Goal: Task Accomplishment & Management: Complete application form

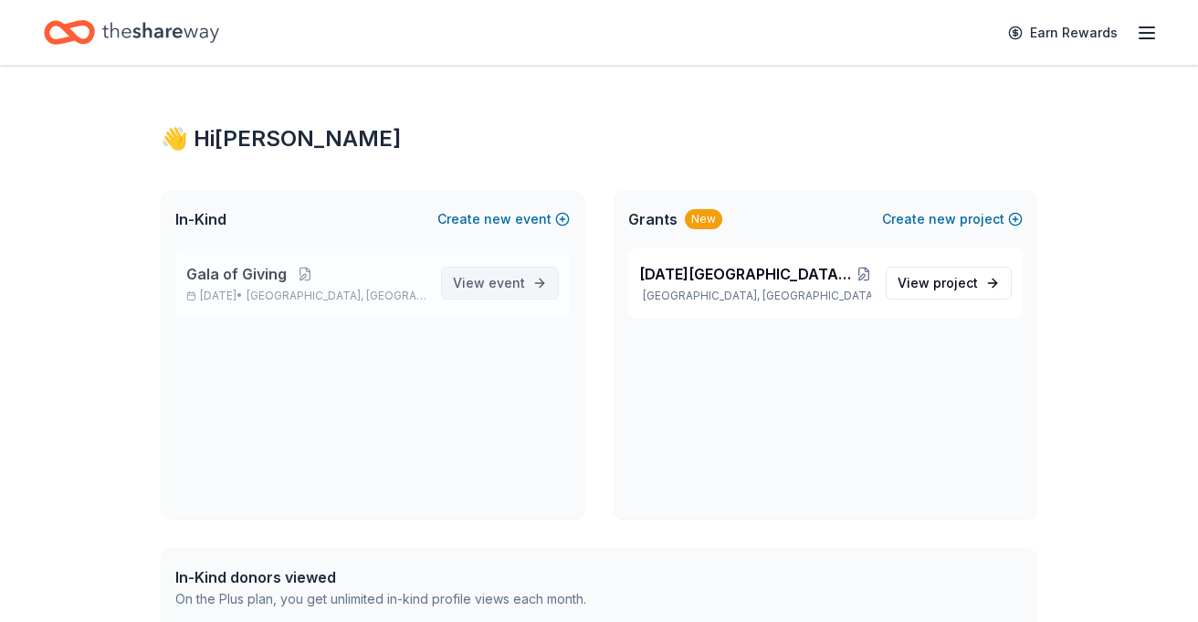
click at [490, 289] on span "event" at bounding box center [506, 283] width 37 height 16
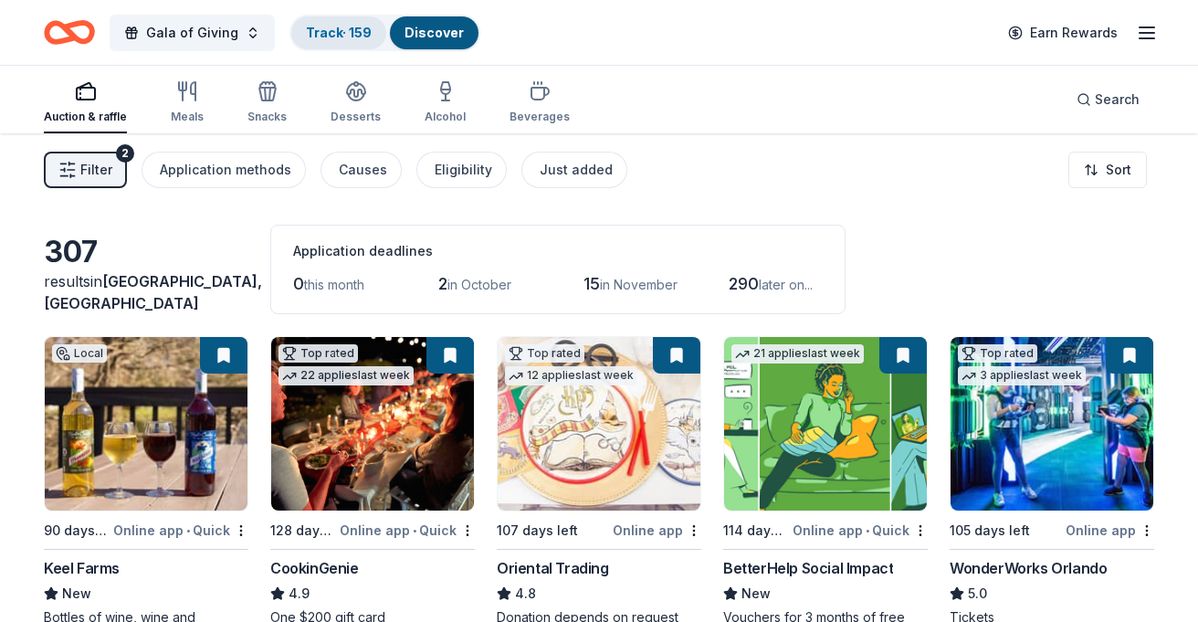
click at [323, 38] on link "Track · 159" at bounding box center [339, 33] width 66 height 16
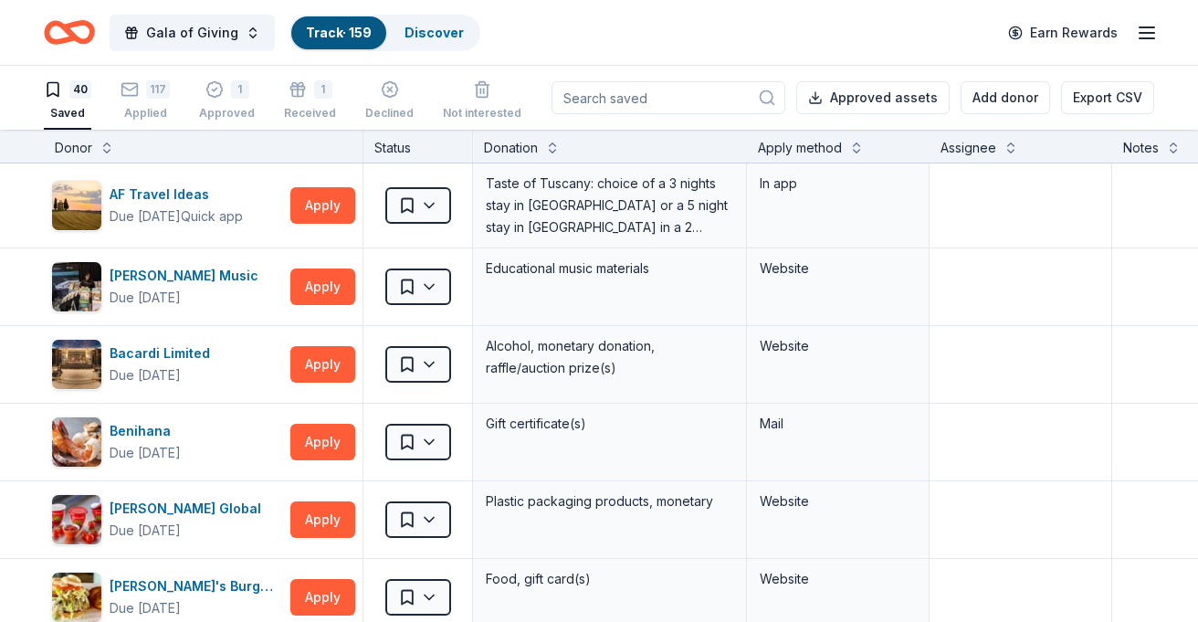
click at [403, 151] on div "Status" at bounding box center [418, 146] width 110 height 33
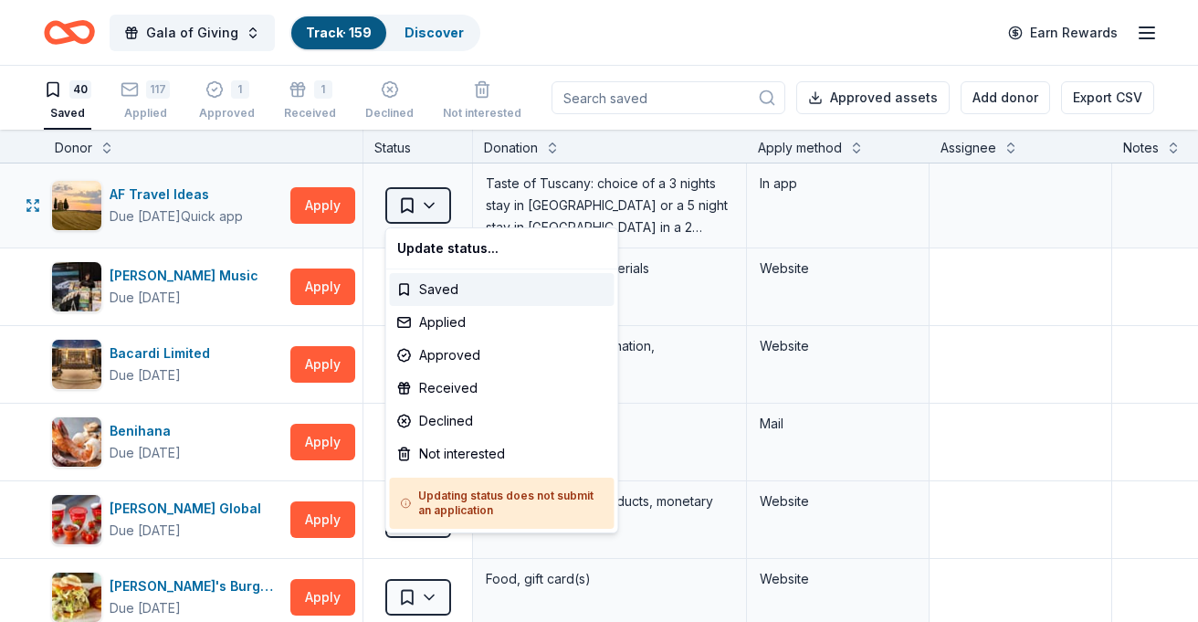
click at [437, 208] on html "Gala of Giving Track · 159 Discover Earn Rewards 40 Saved 117 Applied 1 Approve…" at bounding box center [599, 311] width 1198 height 622
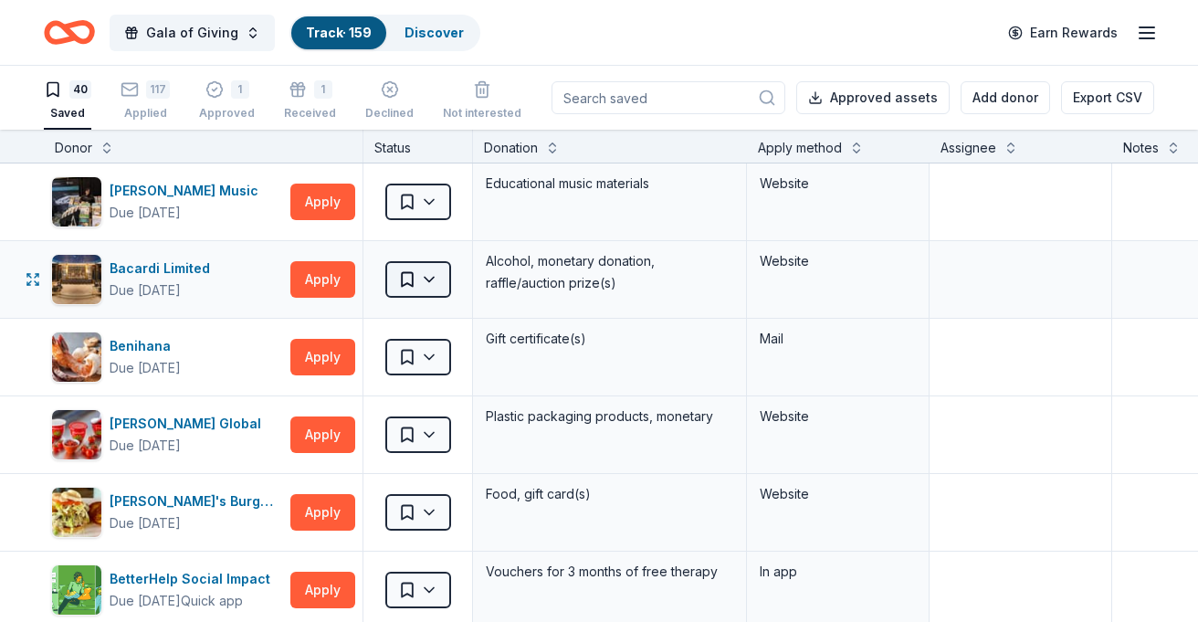
scroll to position [87, 0]
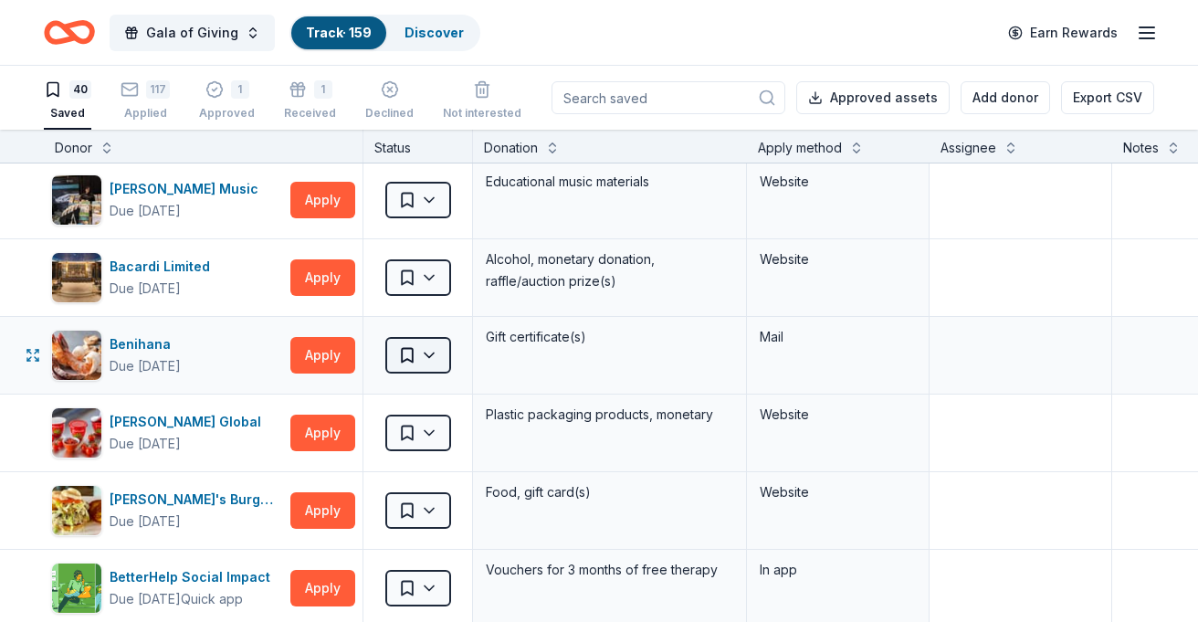
click at [428, 358] on html "Gala of Giving Track · 159 Discover Earn Rewards 40 Saved 117 Applied 1 Approve…" at bounding box center [599, 311] width 1198 height 622
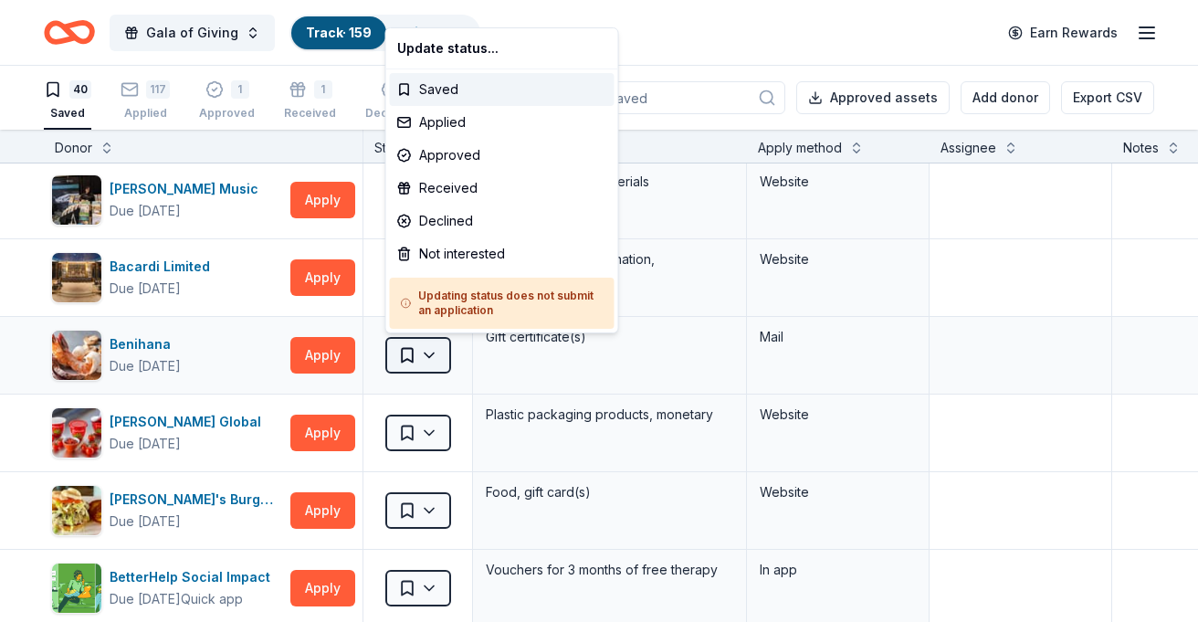
click at [428, 358] on html "Gala of Giving Track · 159 Discover Earn Rewards 40 Saved 117 Applied 1 Approve…" at bounding box center [599, 311] width 1198 height 622
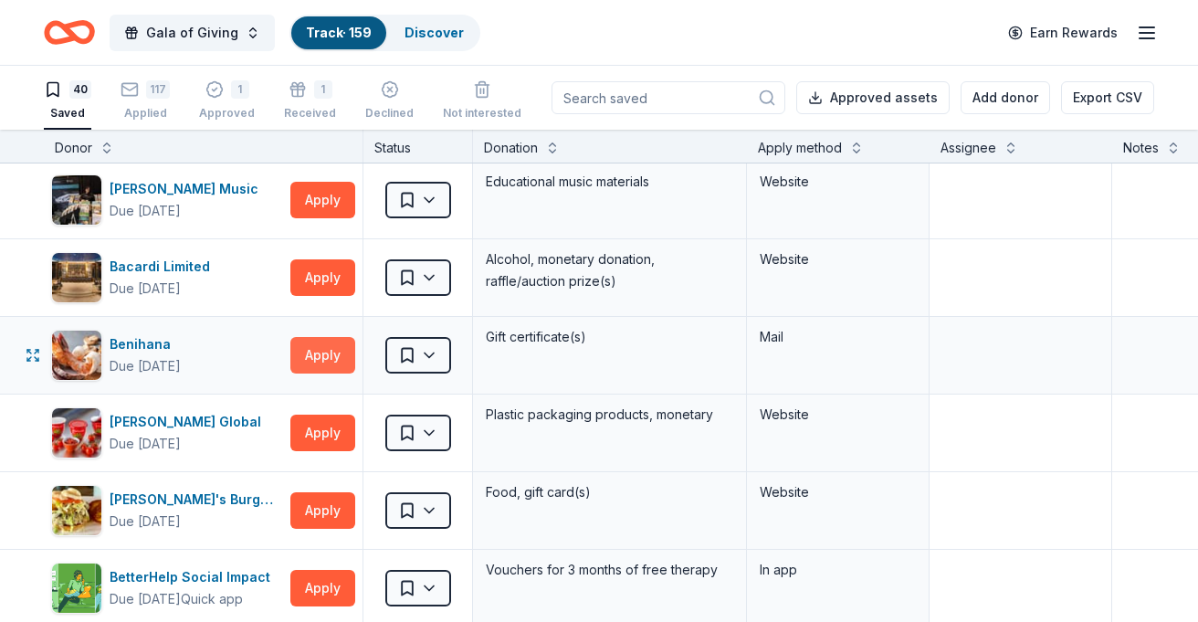
click at [312, 350] on button "Apply" at bounding box center [322, 355] width 65 height 37
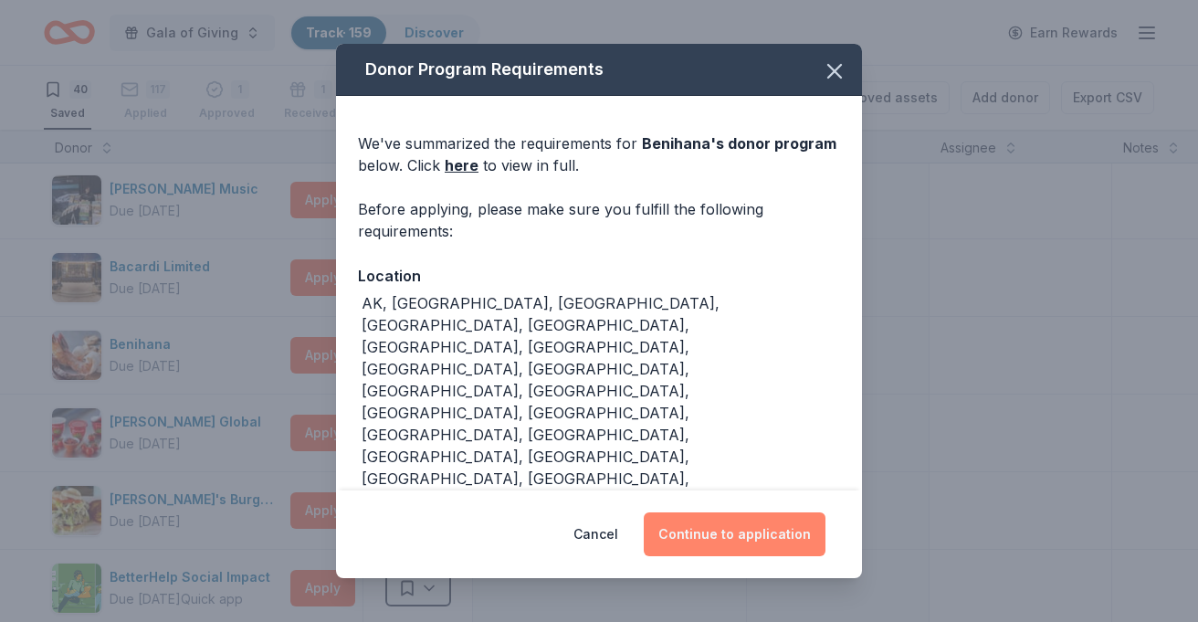
click at [732, 526] on button "Continue to application" at bounding box center [735, 534] width 182 height 44
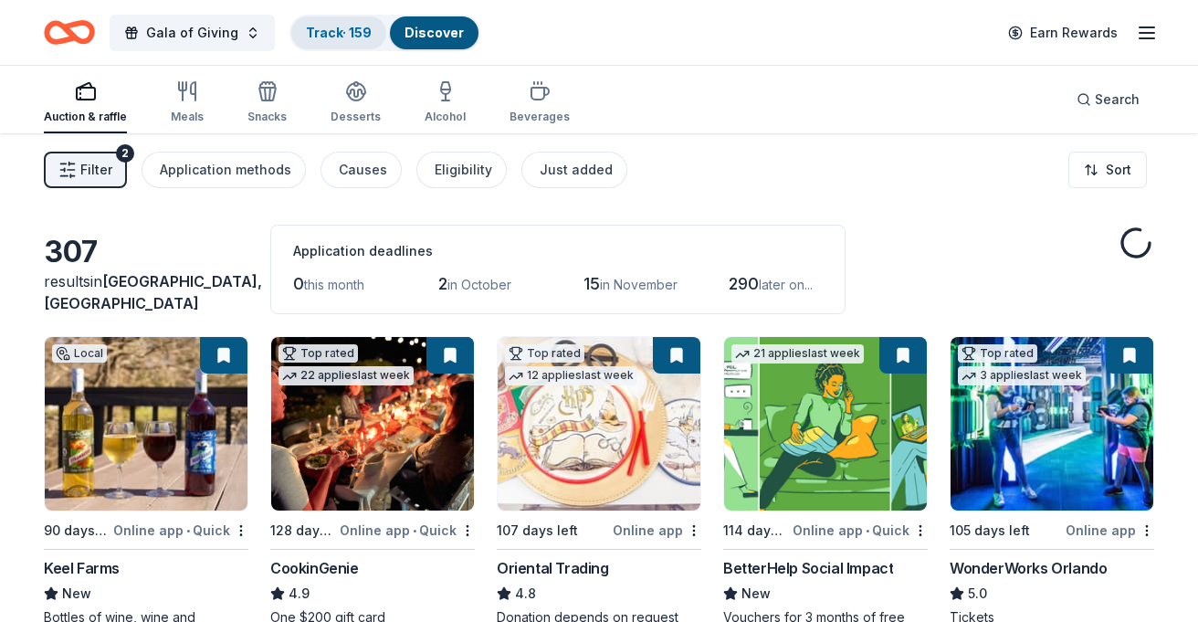
click at [335, 30] on link "Track · 159" at bounding box center [339, 33] width 66 height 16
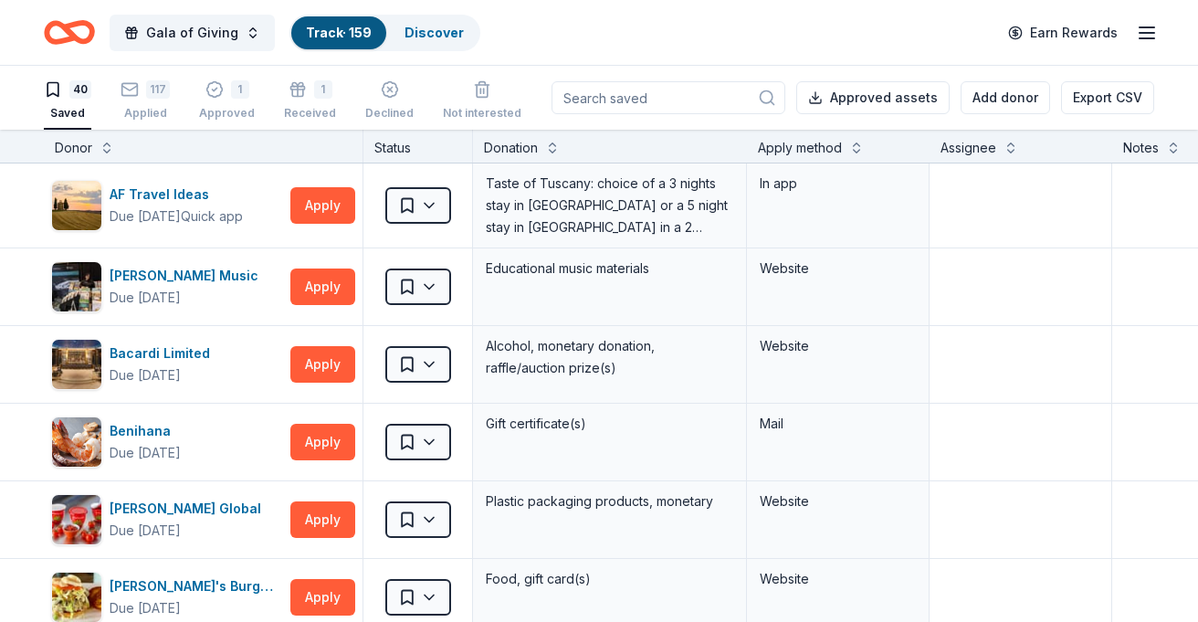
click at [391, 146] on div "Status" at bounding box center [418, 146] width 110 height 33
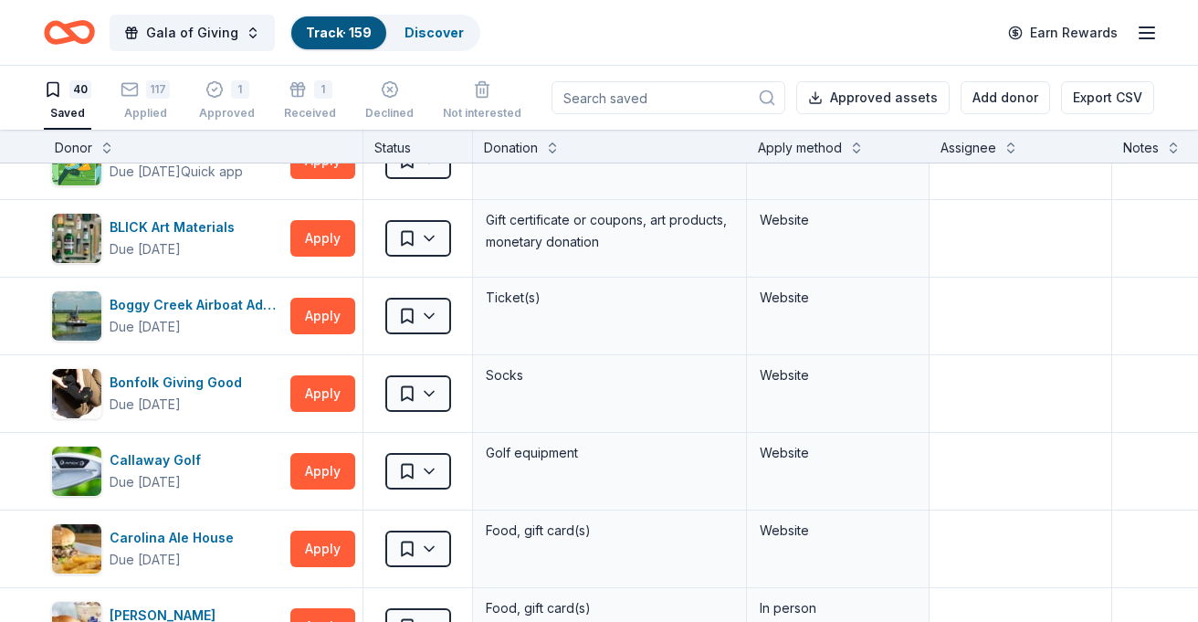
scroll to position [558, 0]
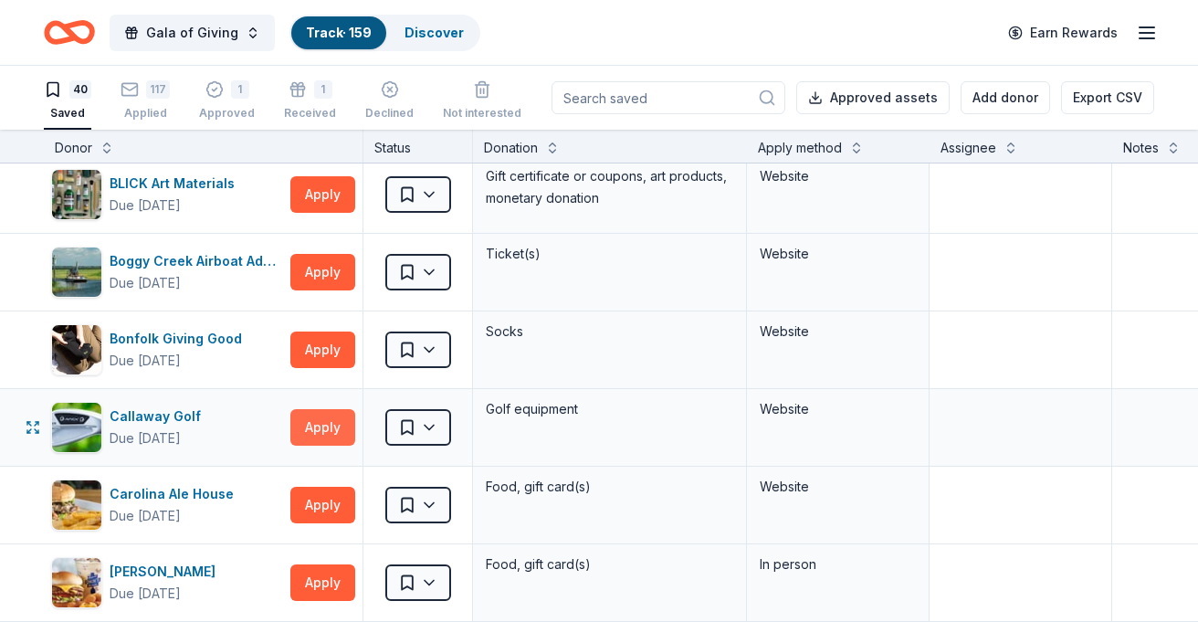
click at [310, 436] on button "Apply" at bounding box center [322, 427] width 65 height 37
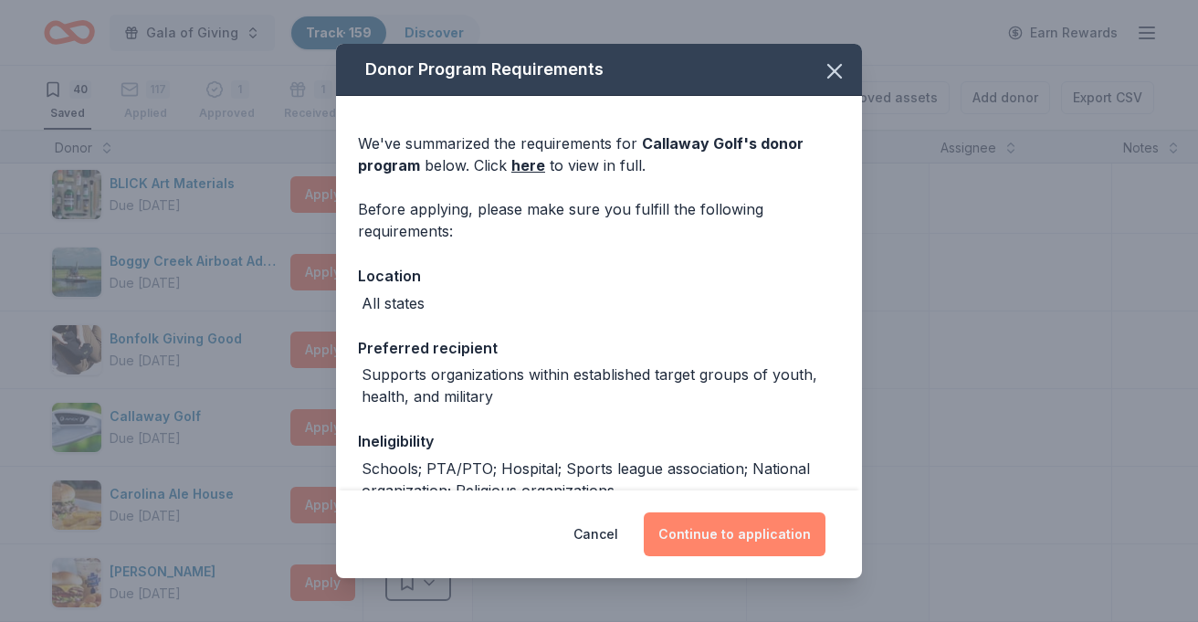
click at [699, 534] on button "Continue to application" at bounding box center [735, 534] width 182 height 44
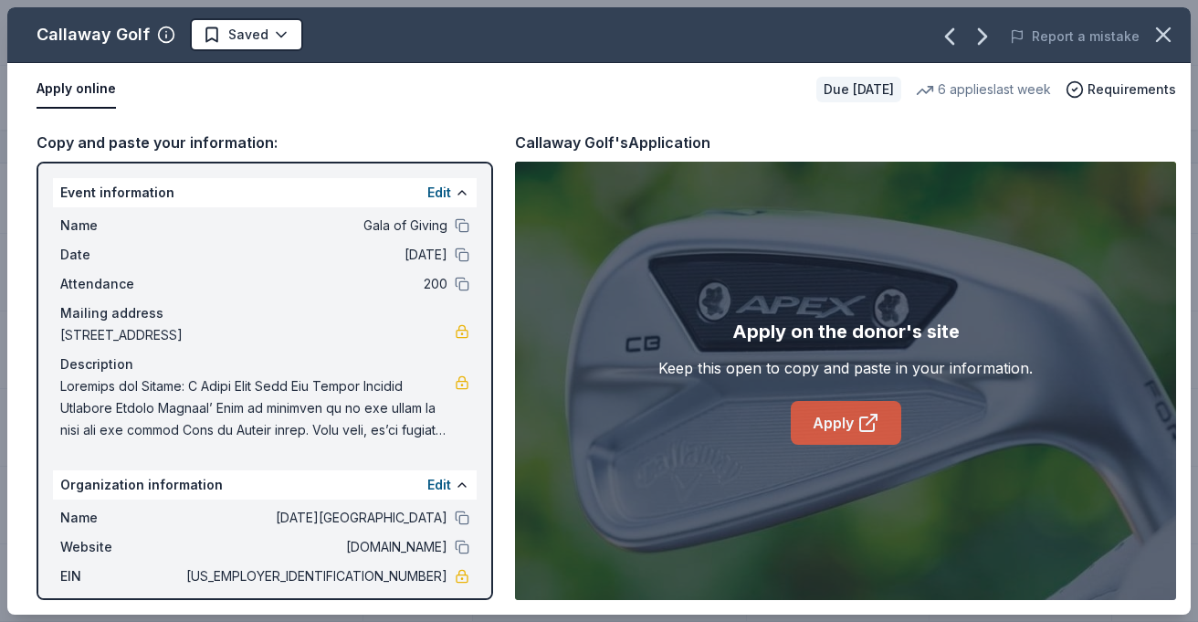
click at [847, 428] on link "Apply" at bounding box center [846, 423] width 110 height 44
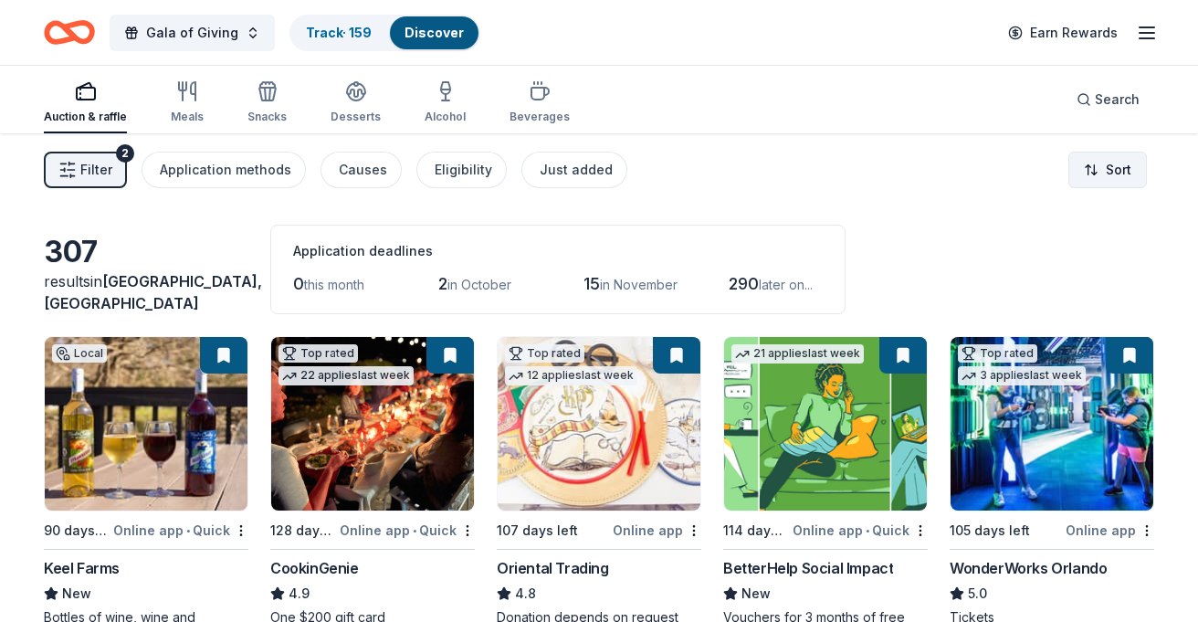
click at [1129, 177] on html "Gala of Giving Track · 159 Discover Earn Rewards Auction & raffle Meals Snacks …" at bounding box center [599, 311] width 1198 height 622
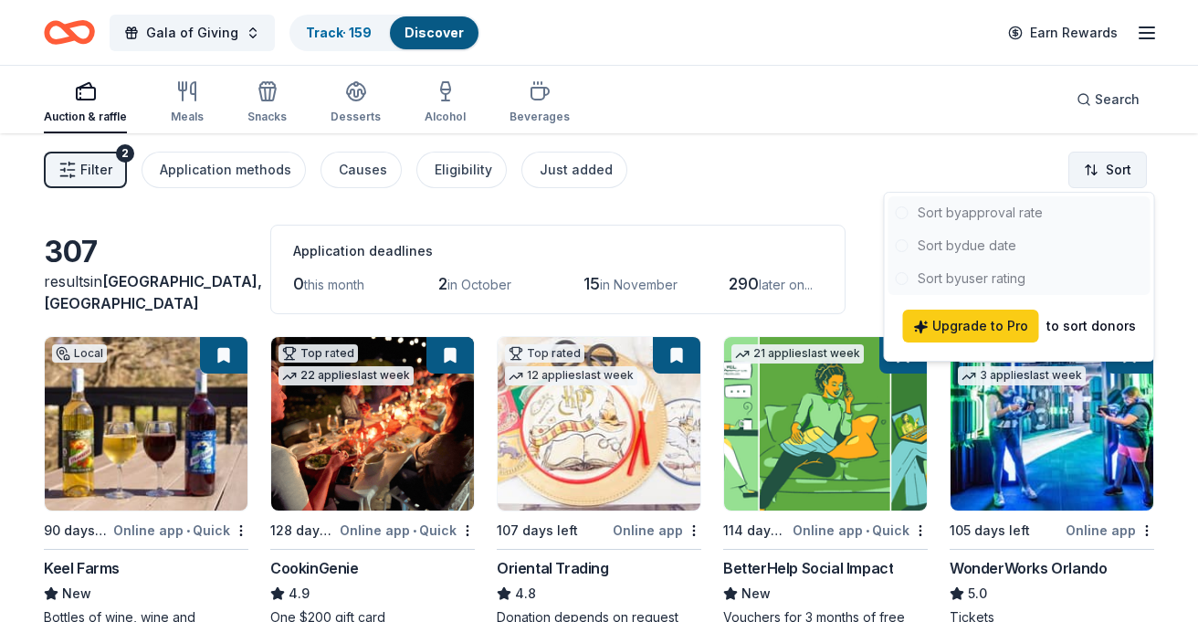
click at [1129, 177] on html "Gala of Giving Track · 159 Discover Earn Rewards Auction & raffle Meals Snacks …" at bounding box center [599, 311] width 1198 height 622
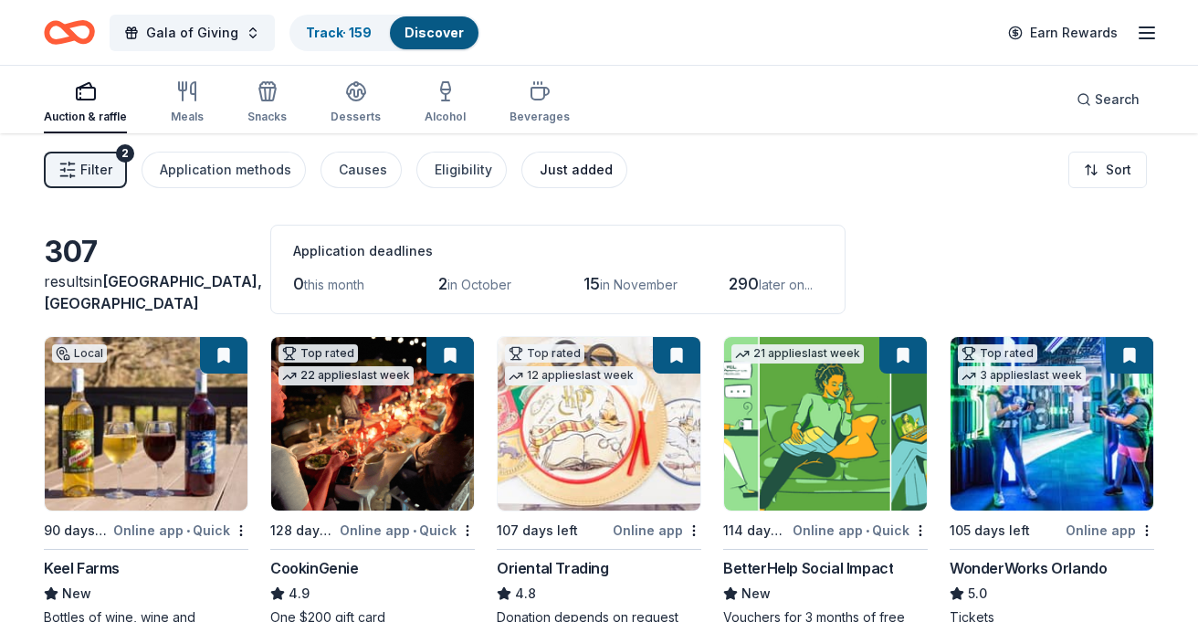
click at [554, 169] on div "Just added" at bounding box center [576, 170] width 73 height 22
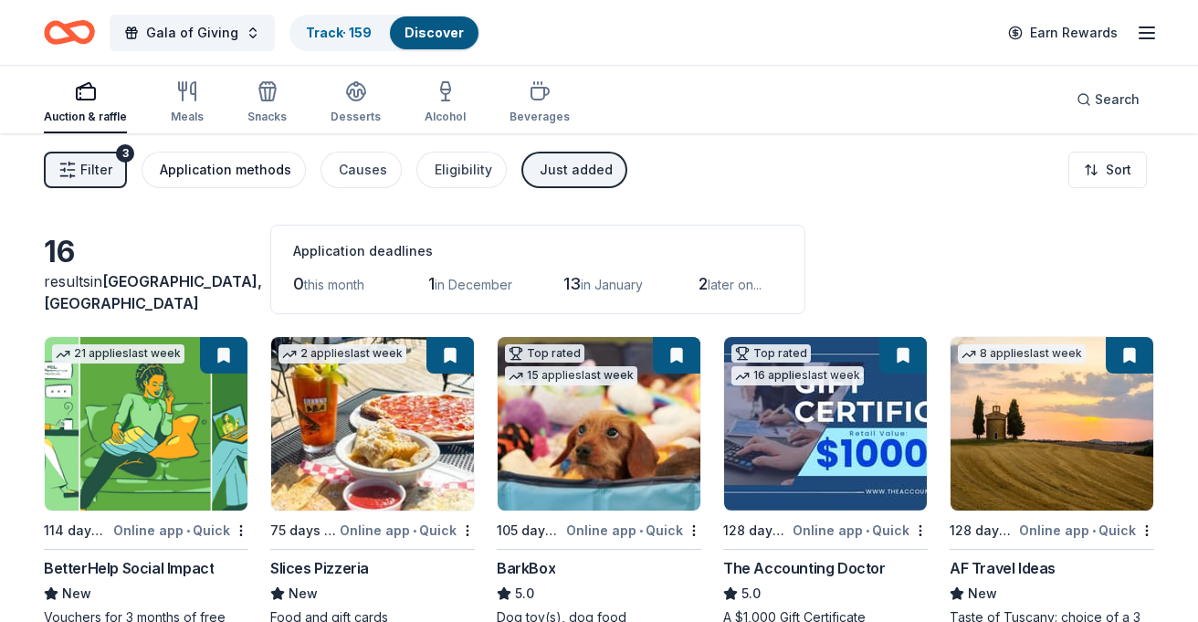
click at [223, 168] on div "Application methods" at bounding box center [225, 170] width 131 height 22
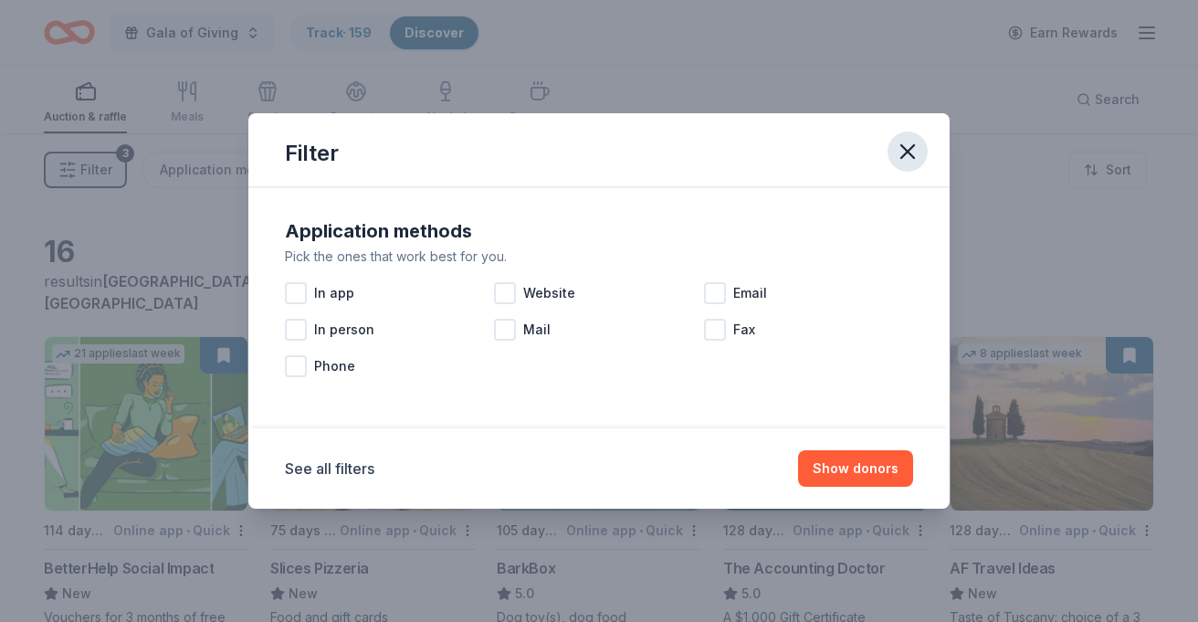
click at [914, 145] on icon "button" at bounding box center [907, 151] width 13 height 13
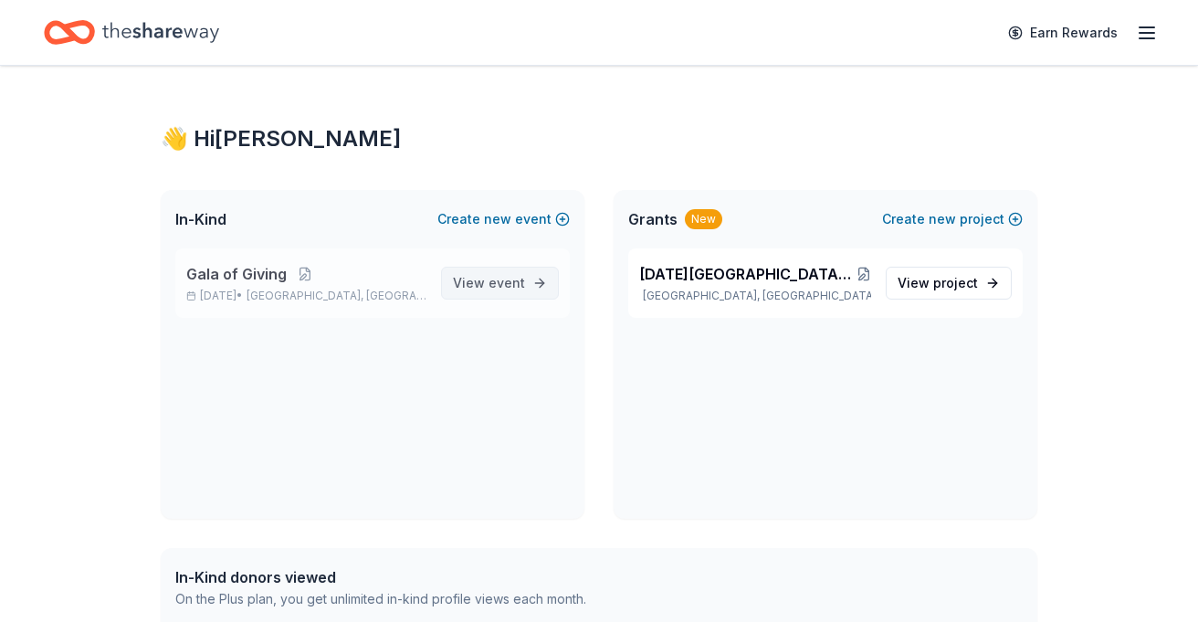
click at [492, 279] on span "event" at bounding box center [506, 283] width 37 height 16
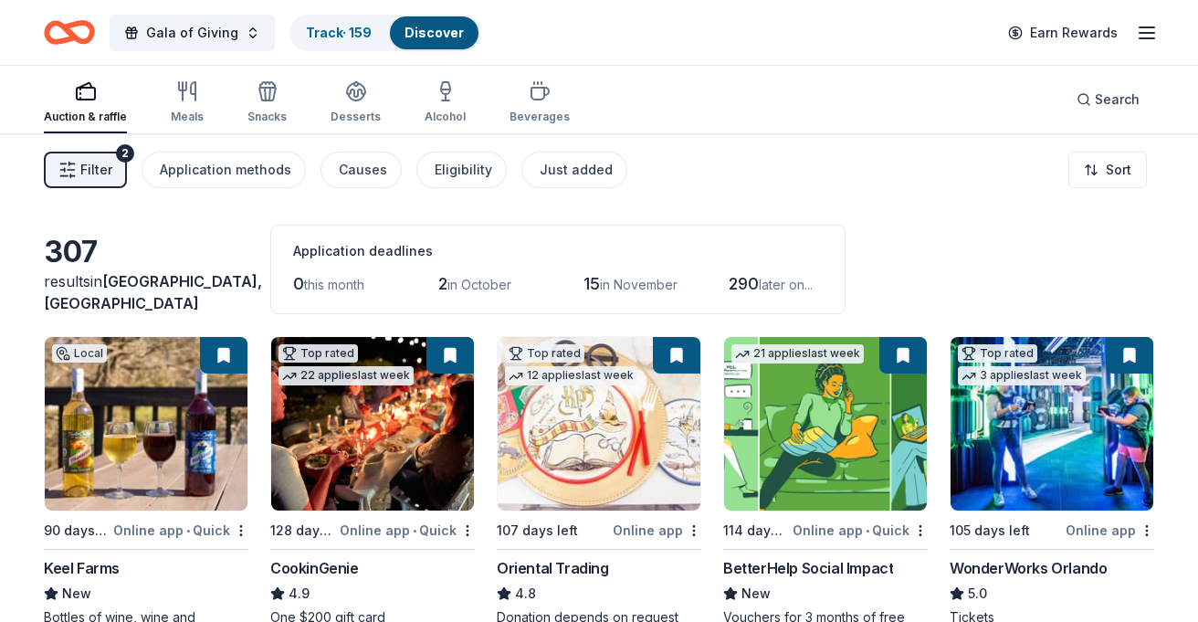
click at [91, 167] on span "Filter" at bounding box center [96, 170] width 32 height 22
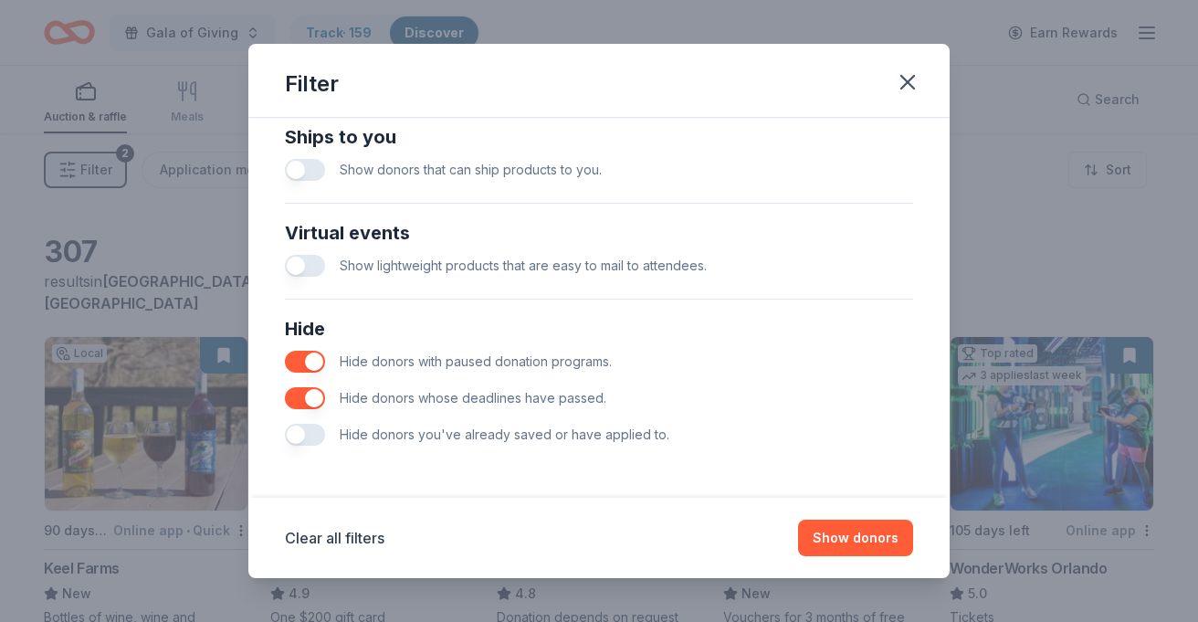
scroll to position [824, 0]
click at [313, 434] on button "button" at bounding box center [305, 435] width 40 height 22
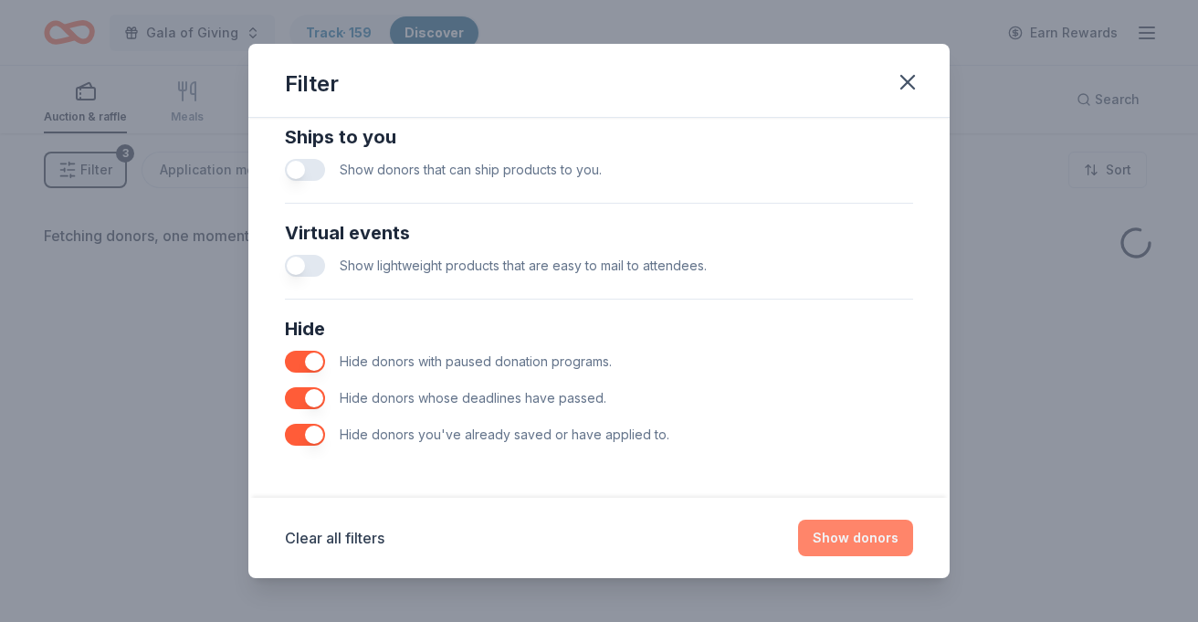
click at [870, 544] on button "Show donors" at bounding box center [855, 538] width 115 height 37
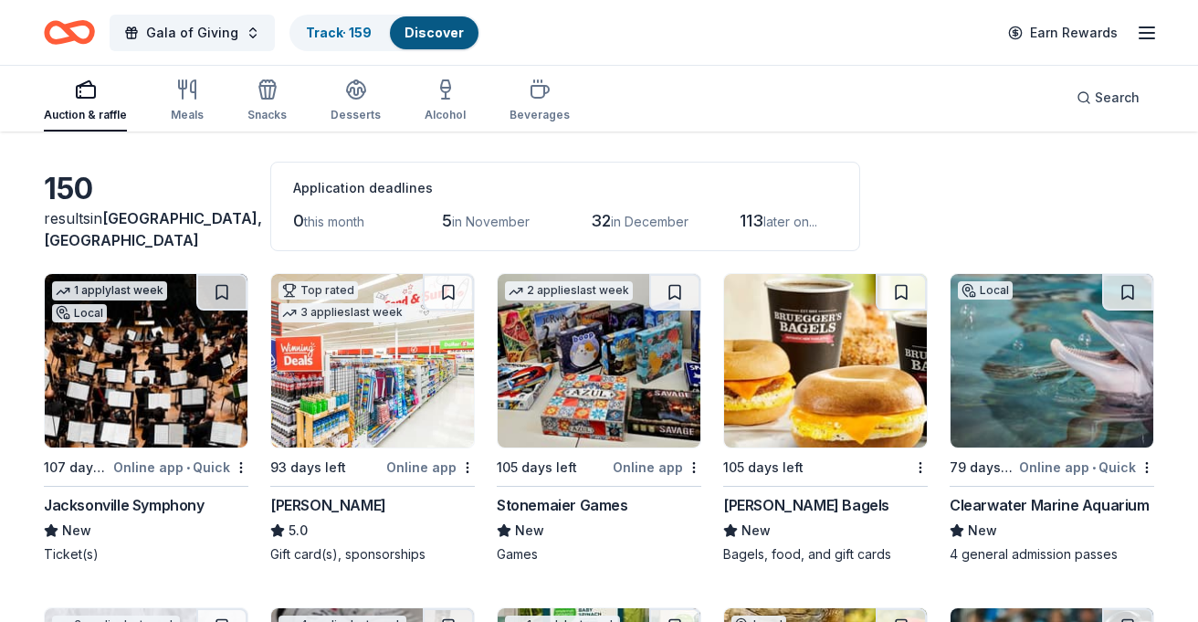
scroll to position [72, 0]
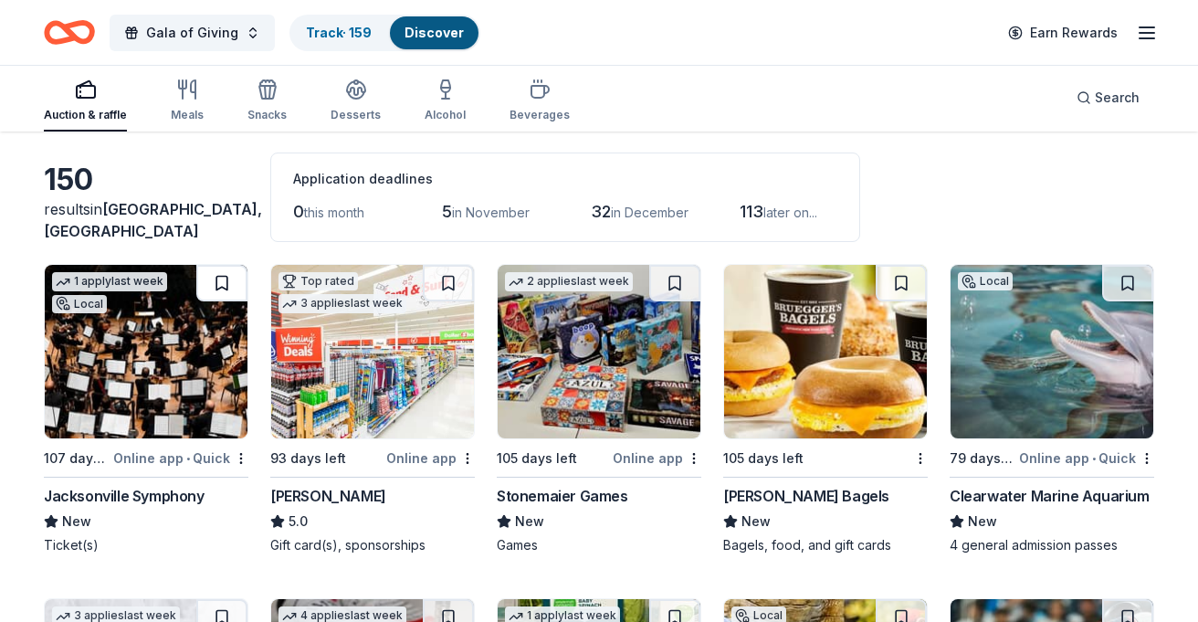
click at [221, 284] on button at bounding box center [221, 283] width 51 height 37
click at [457, 281] on button at bounding box center [448, 283] width 51 height 37
click at [683, 284] on button at bounding box center [674, 283] width 51 height 37
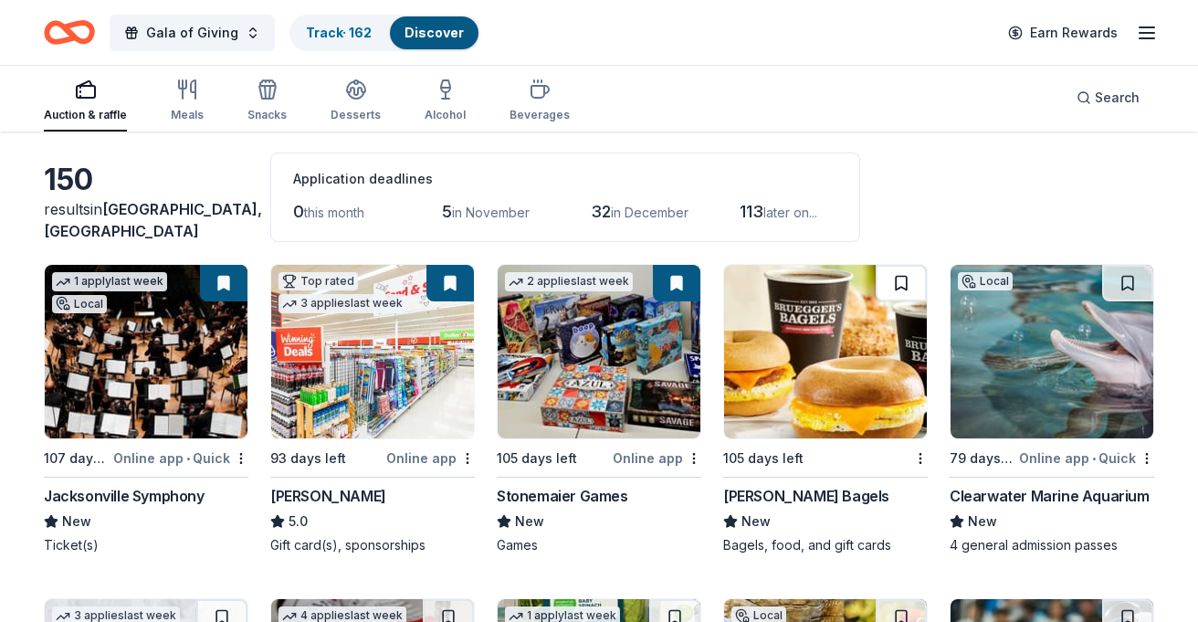
click at [898, 271] on button at bounding box center [901, 283] width 51 height 37
click at [1076, 403] on img at bounding box center [1051, 351] width 203 height 173
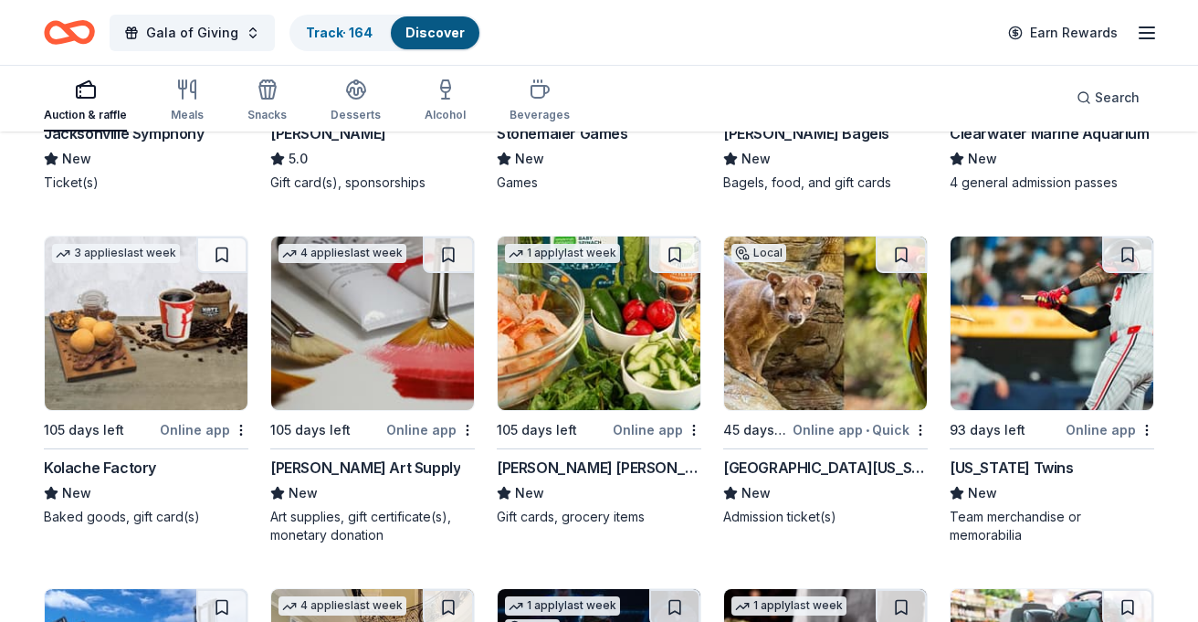
scroll to position [436, 0]
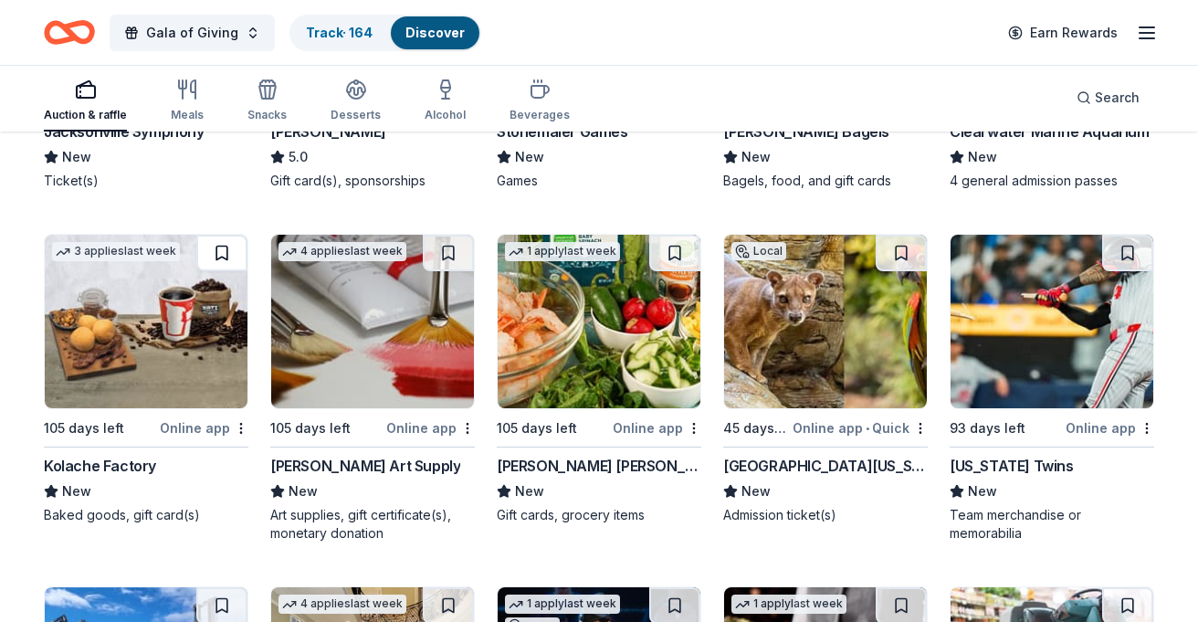
click at [222, 255] on button at bounding box center [221, 253] width 51 height 37
click at [433, 249] on button at bounding box center [448, 253] width 51 height 37
click at [677, 254] on button at bounding box center [674, 253] width 51 height 37
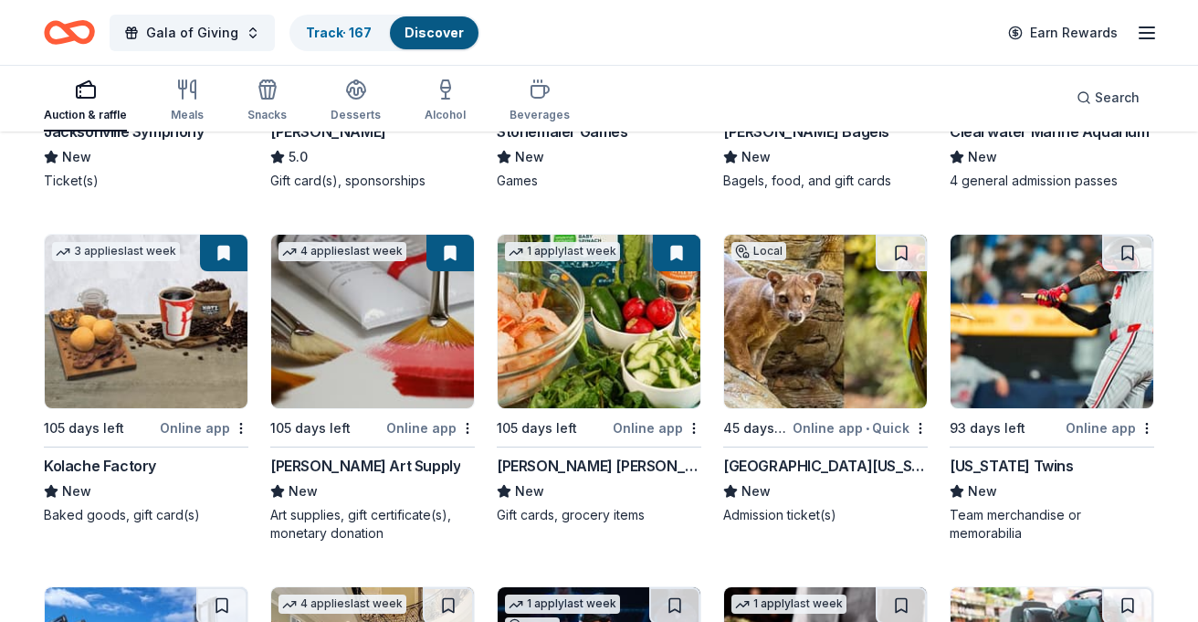
click at [772, 336] on img at bounding box center [825, 321] width 203 height 173
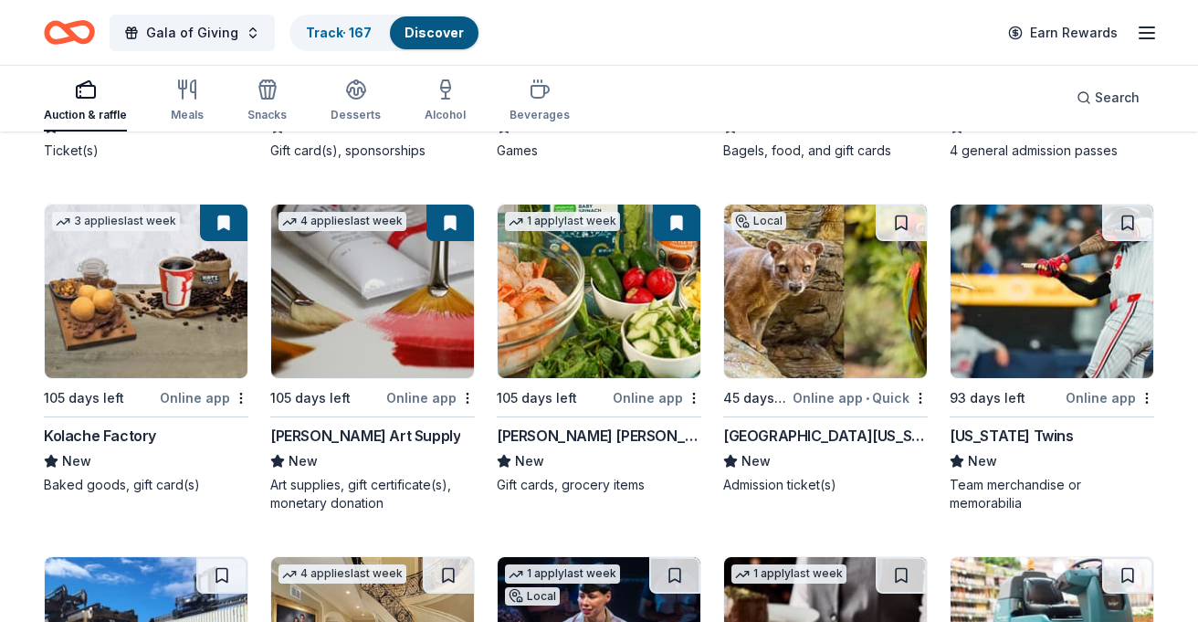
scroll to position [467, 0]
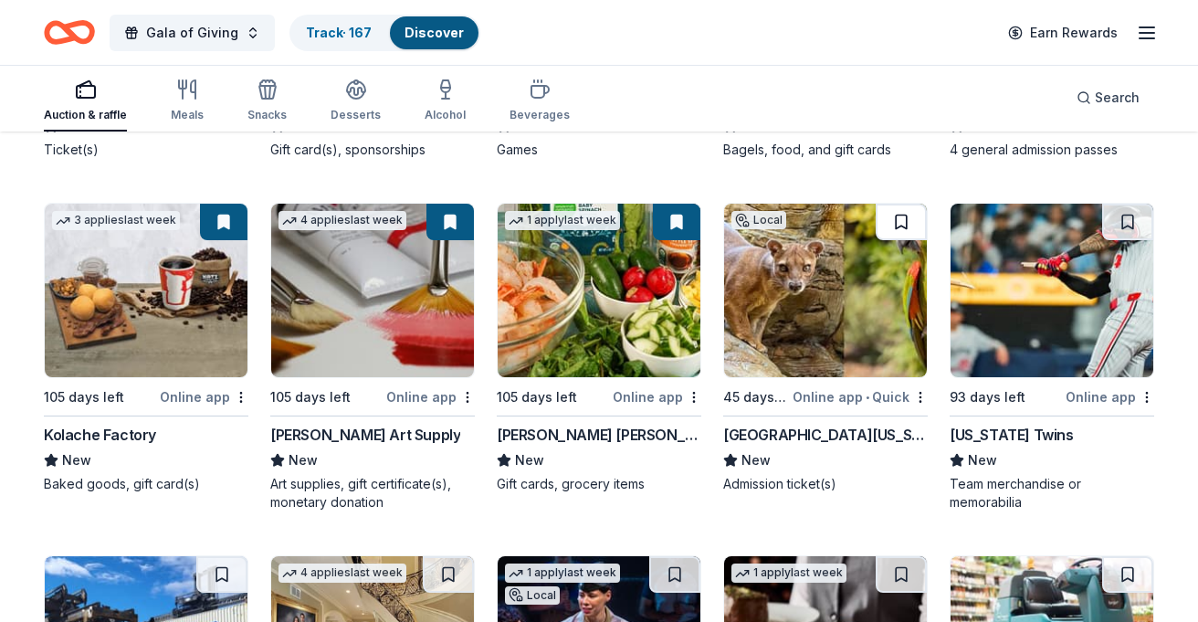
click at [914, 213] on button at bounding box center [901, 222] width 51 height 37
click at [830, 326] on img at bounding box center [825, 290] width 203 height 173
click at [1059, 252] on img at bounding box center [1051, 290] width 203 height 173
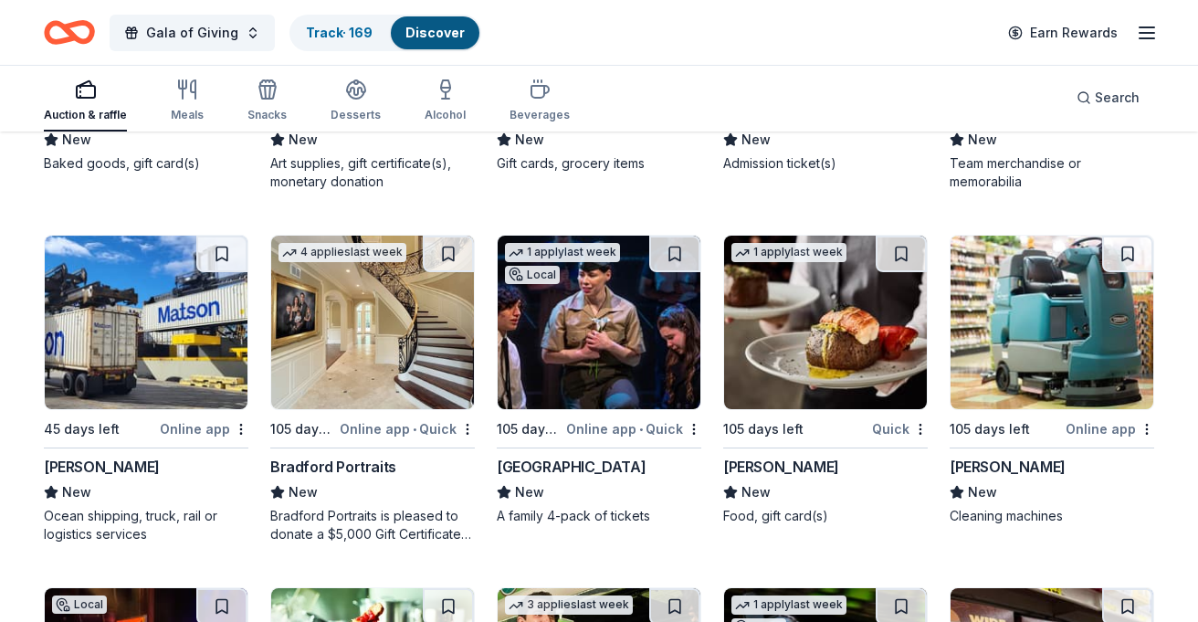
scroll to position [792, 0]
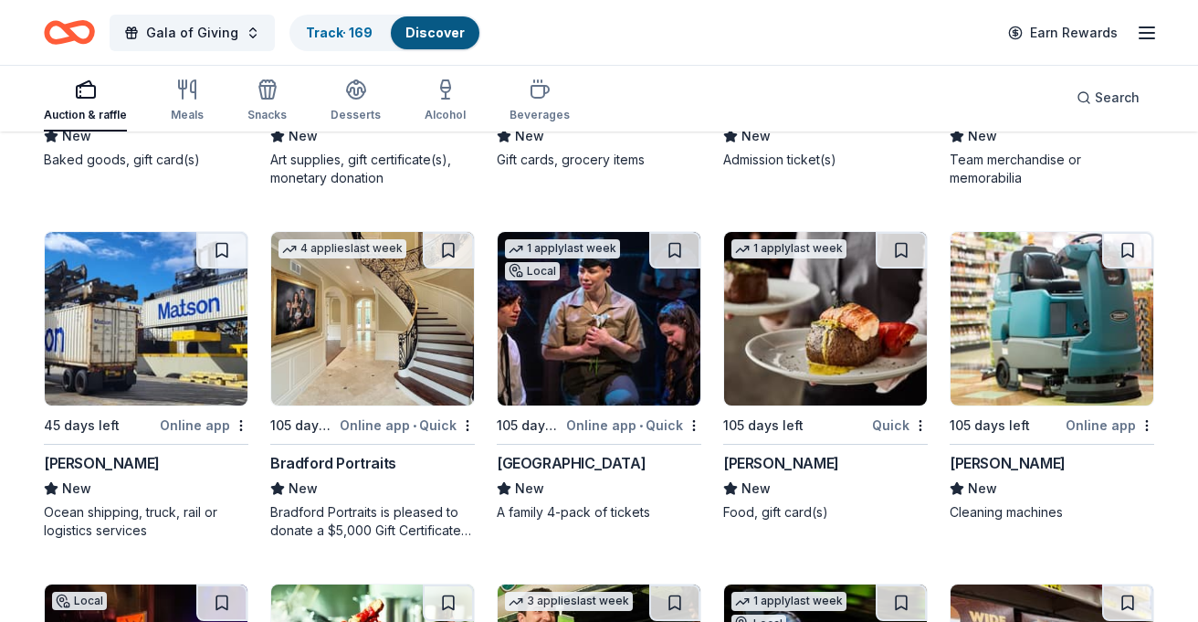
click at [592, 345] on img at bounding box center [599, 318] width 203 height 173
click at [863, 292] on img at bounding box center [825, 318] width 203 height 173
click at [906, 248] on button at bounding box center [901, 250] width 51 height 37
click at [1132, 251] on button at bounding box center [1127, 250] width 51 height 37
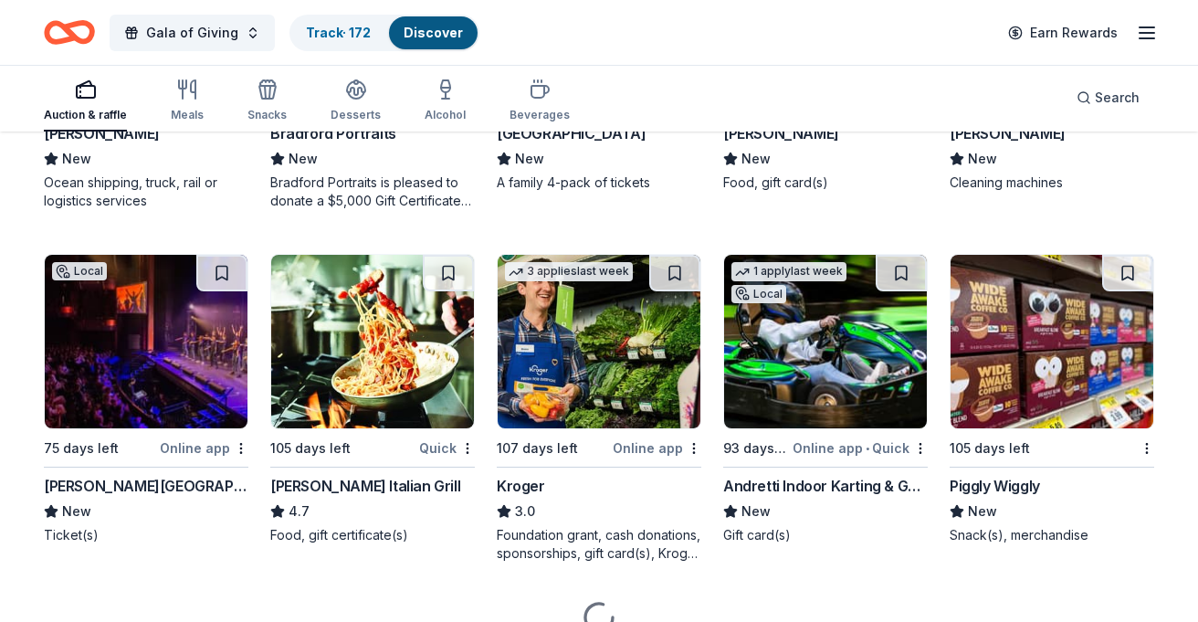
scroll to position [1150, 0]
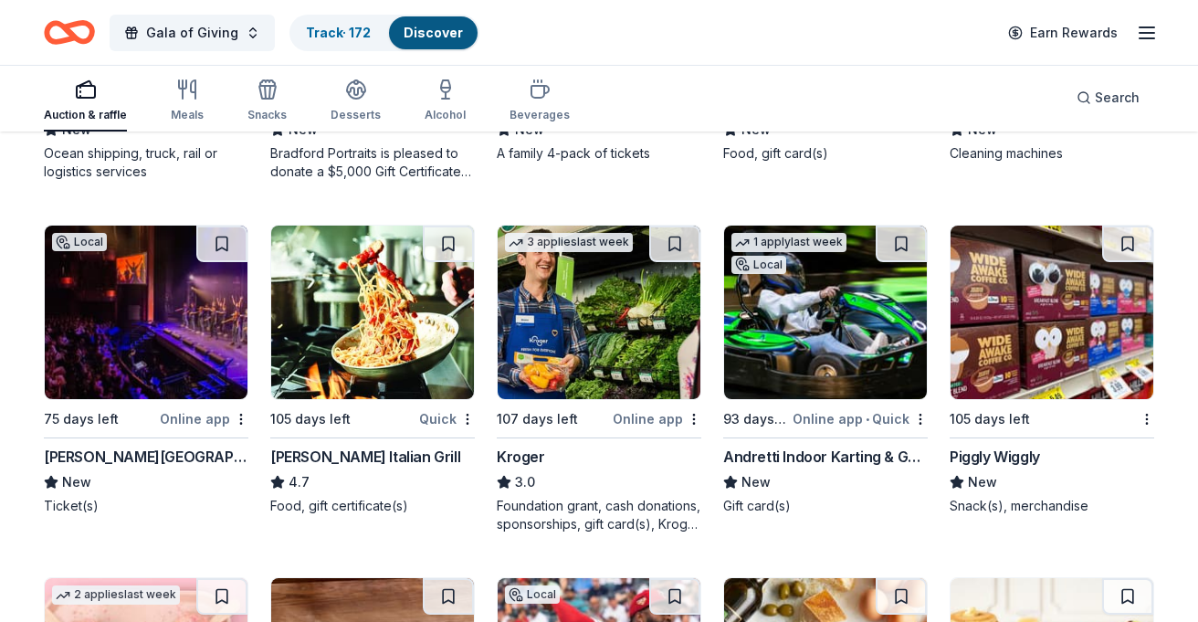
click at [348, 332] on img at bounding box center [372, 312] width 203 height 173
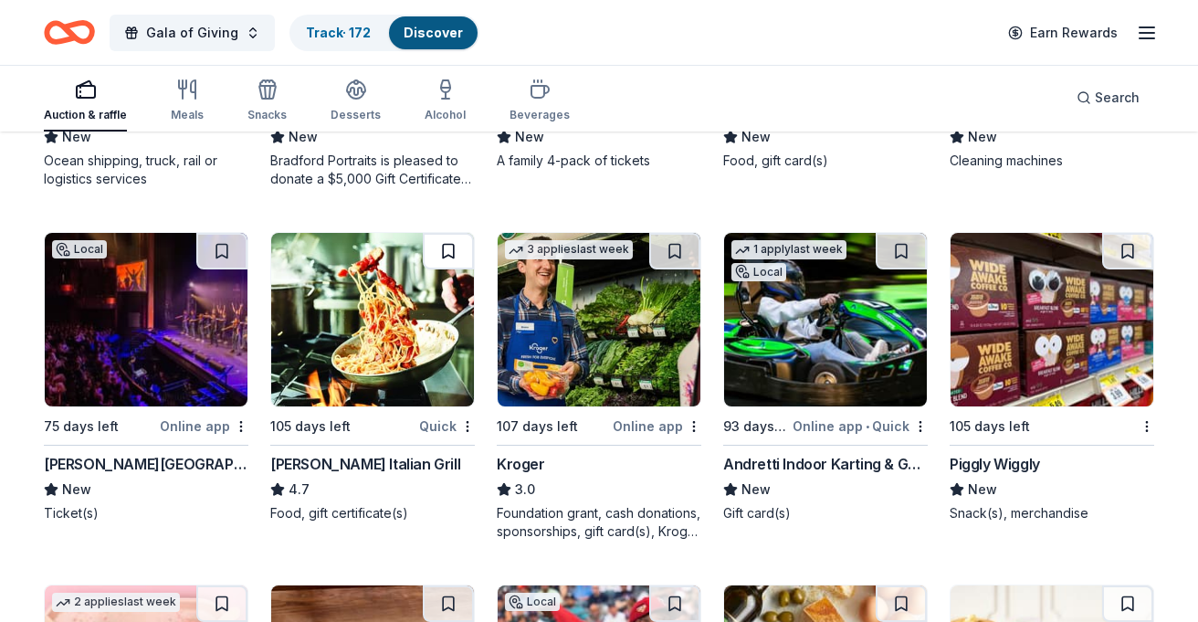
click at [458, 259] on button at bounding box center [448, 251] width 51 height 37
click at [169, 354] on img at bounding box center [146, 319] width 203 height 173
click at [211, 250] on button at bounding box center [221, 251] width 51 height 37
click at [833, 311] on img at bounding box center [825, 319] width 203 height 173
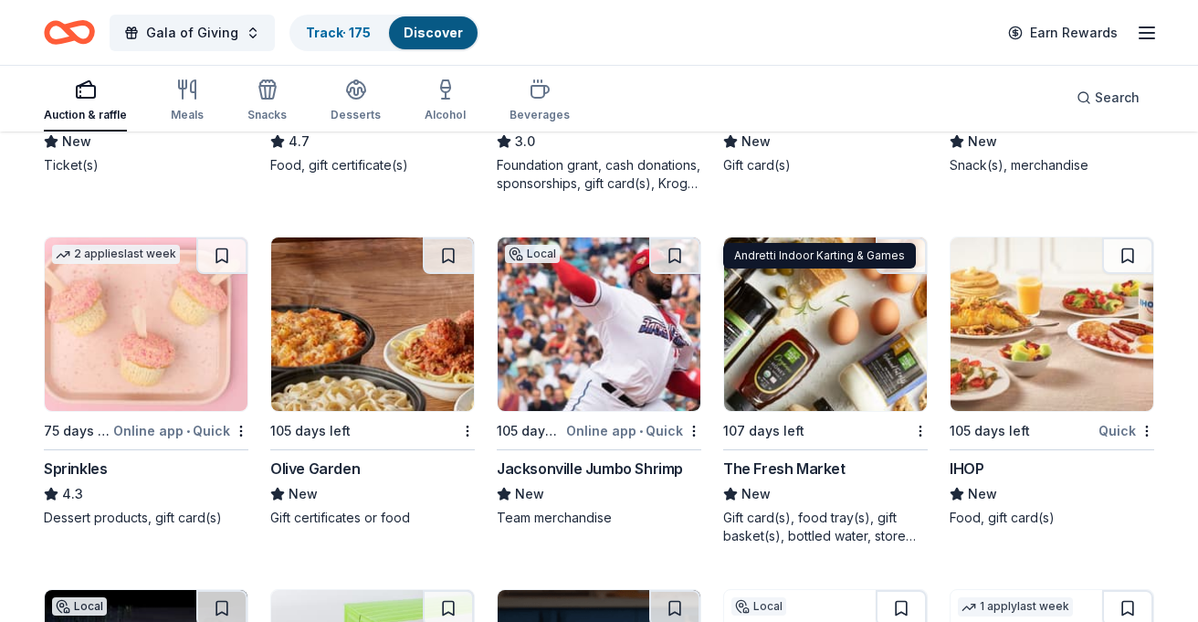
scroll to position [1515, 0]
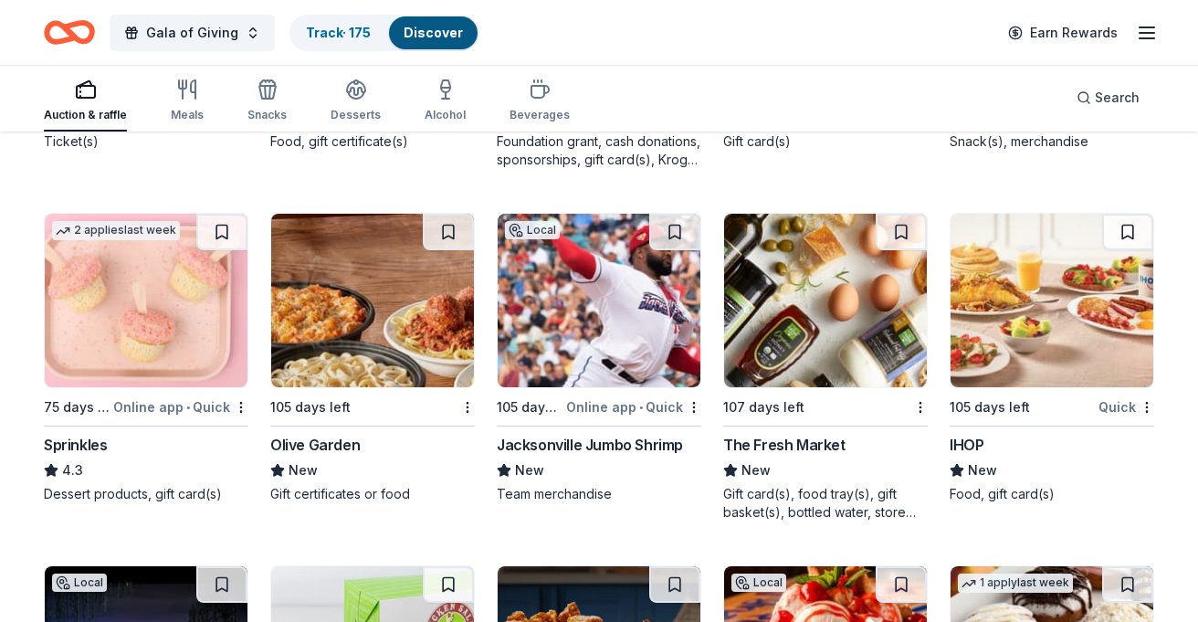
click at [200, 320] on img at bounding box center [146, 300] width 203 height 173
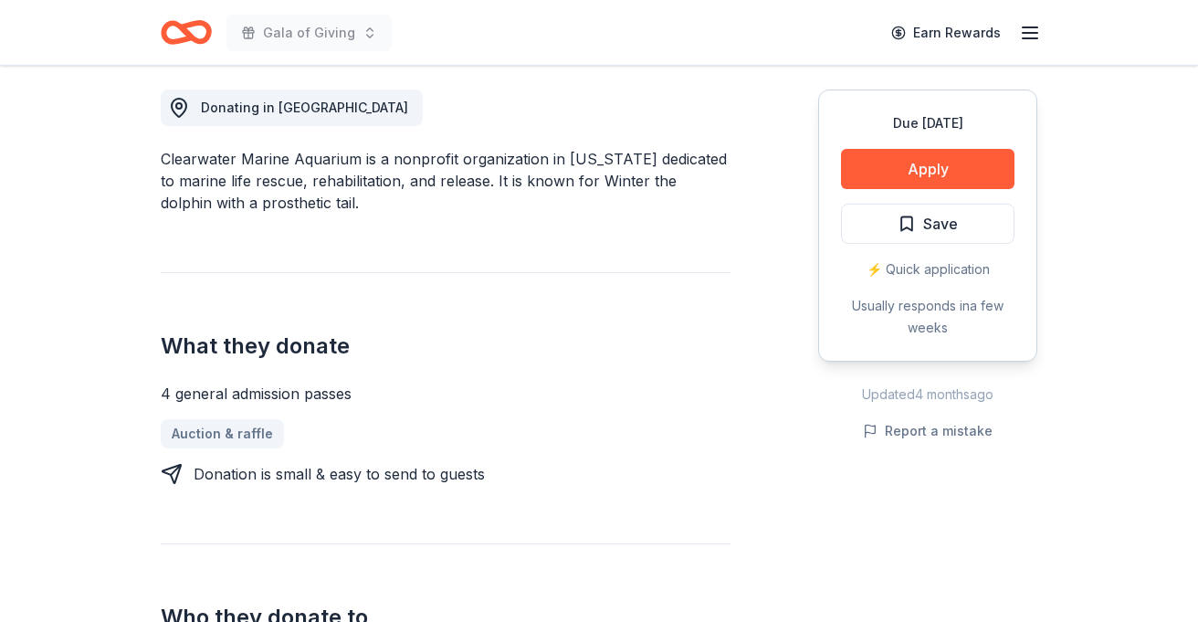
scroll to position [671, 0]
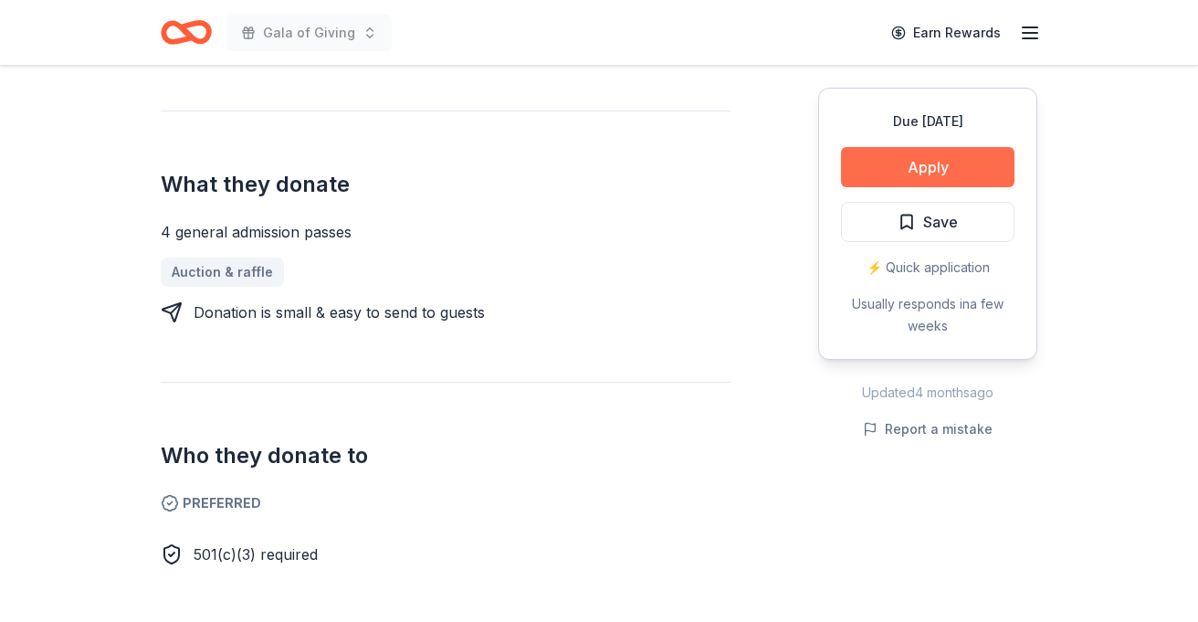
click at [919, 158] on button "Apply" at bounding box center [927, 167] width 173 height 40
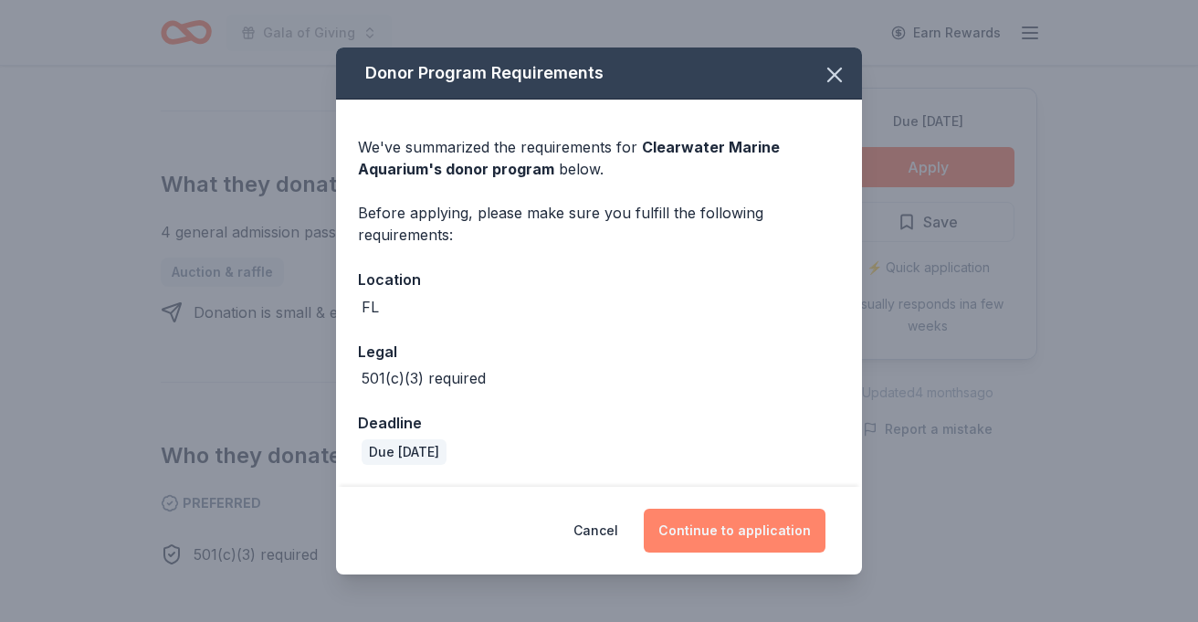
click at [747, 530] on button "Continue to application" at bounding box center [735, 531] width 182 height 44
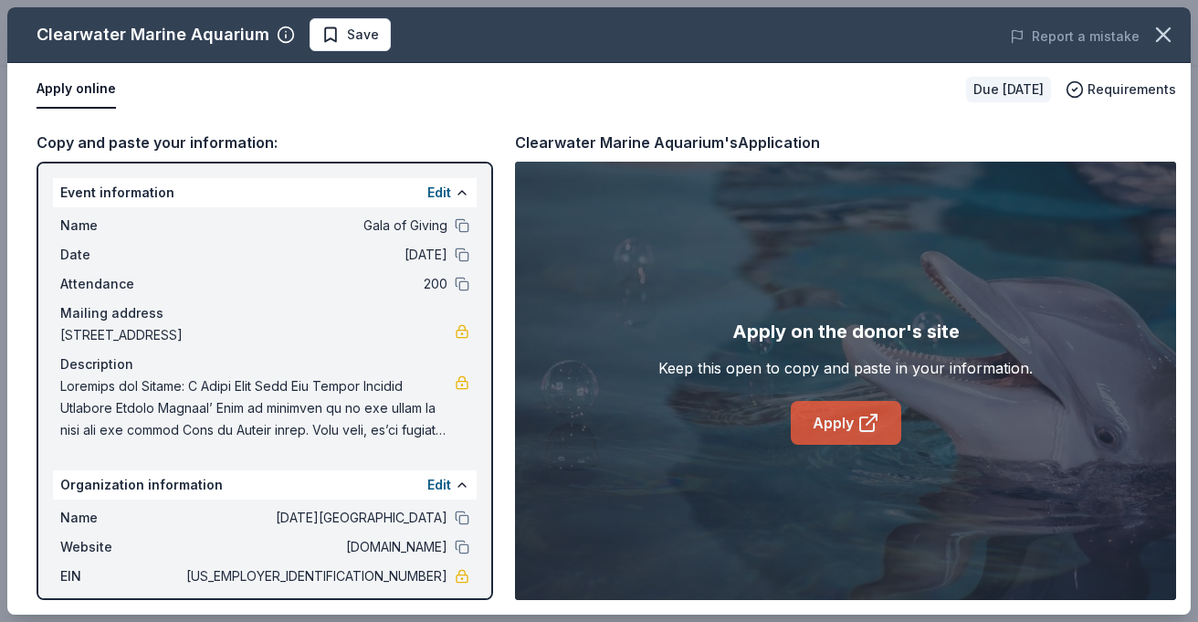
click at [854, 415] on link "Apply" at bounding box center [846, 423] width 110 height 44
click at [347, 37] on span "Save" at bounding box center [363, 35] width 32 height 22
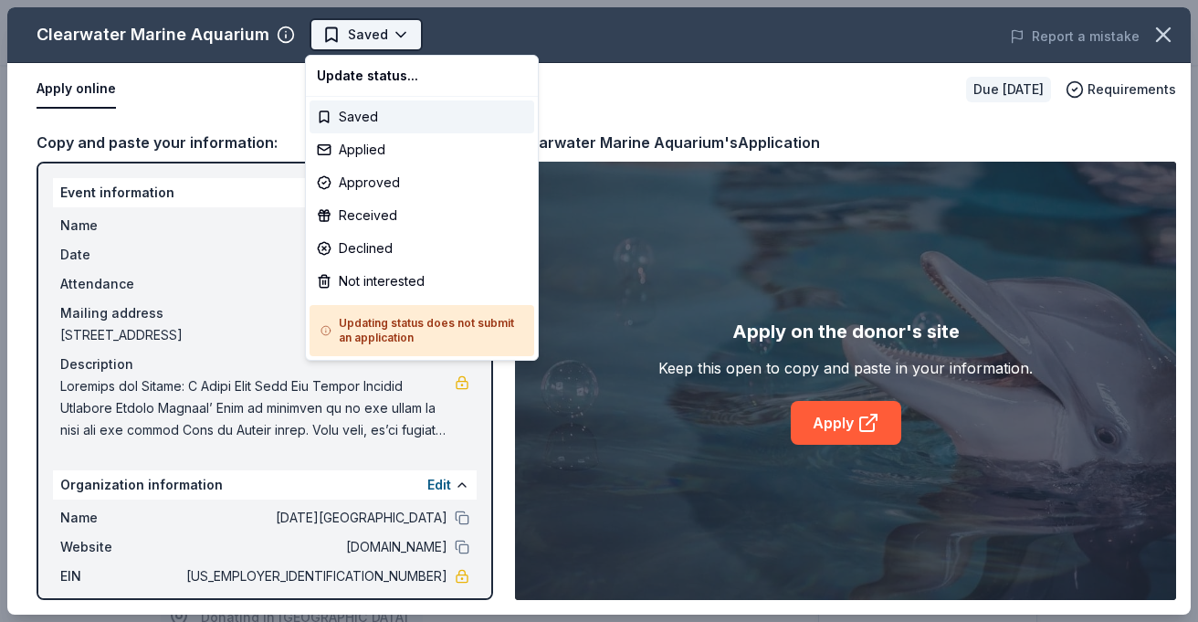
click at [383, 34] on body "Gala of Giving Earn Rewards Due in 79 days Share Clearwater Marine Aquarium New…" at bounding box center [599, 311] width 1198 height 622
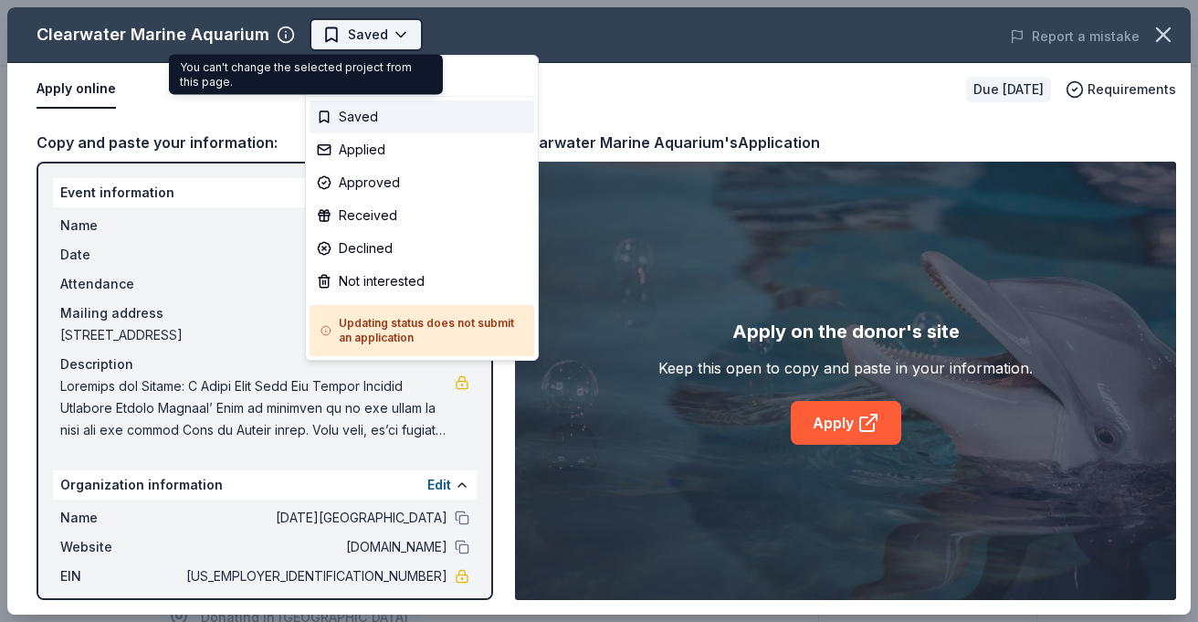
scroll to position [0, 0]
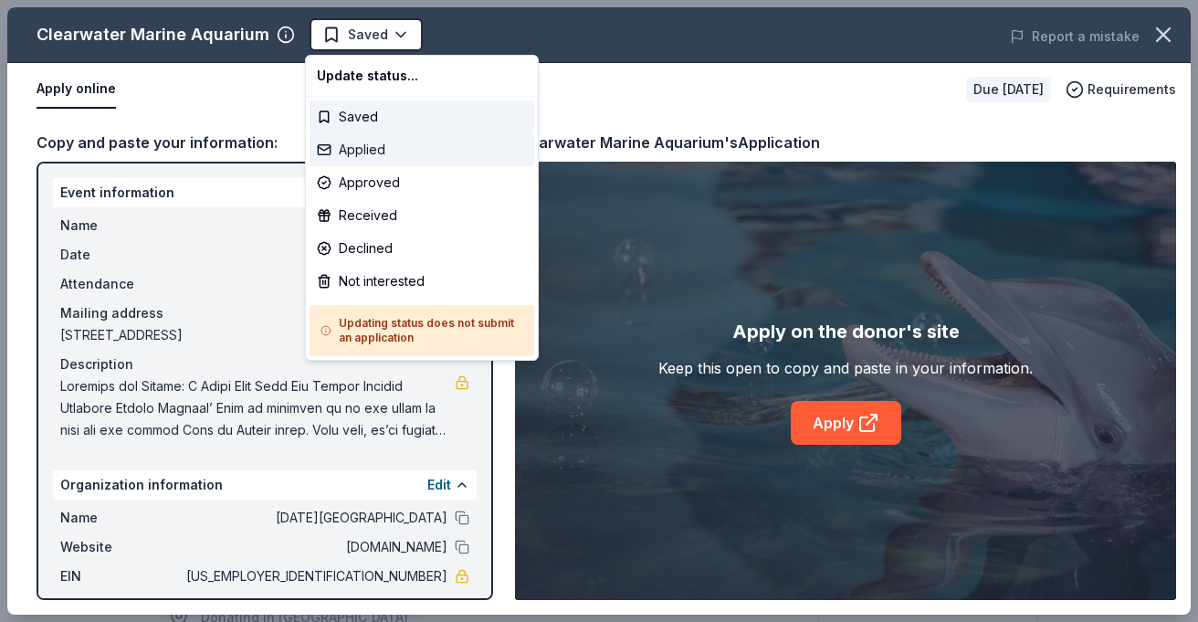
click at [357, 154] on div "Applied" at bounding box center [422, 149] width 225 height 33
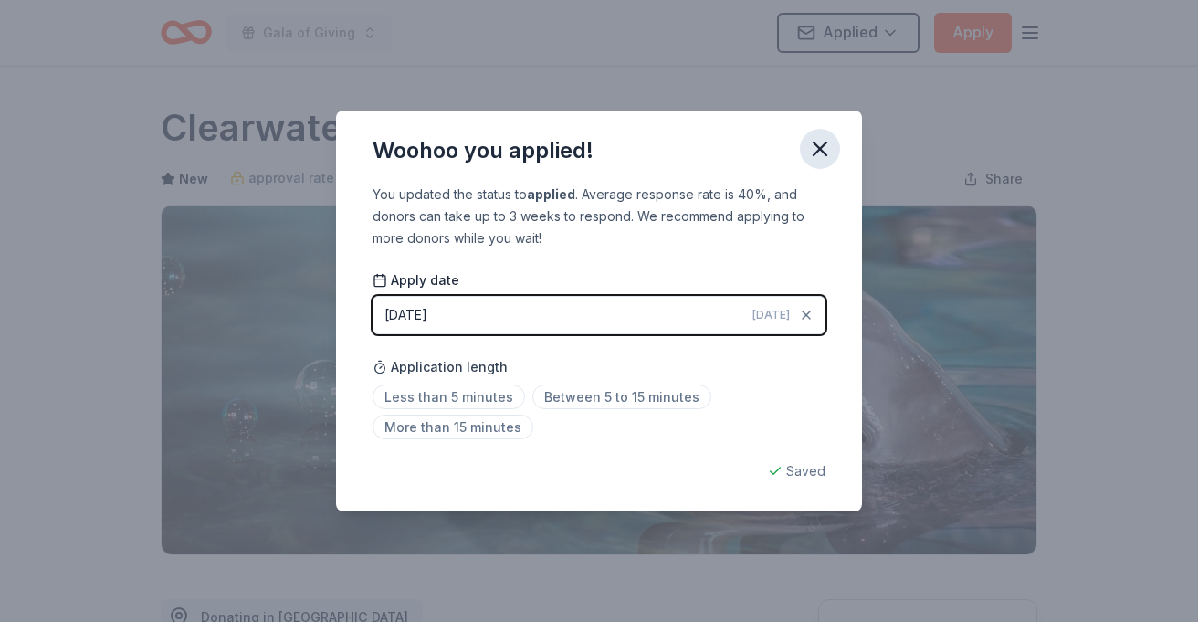
click at [825, 147] on icon "button" at bounding box center [820, 149] width 26 height 26
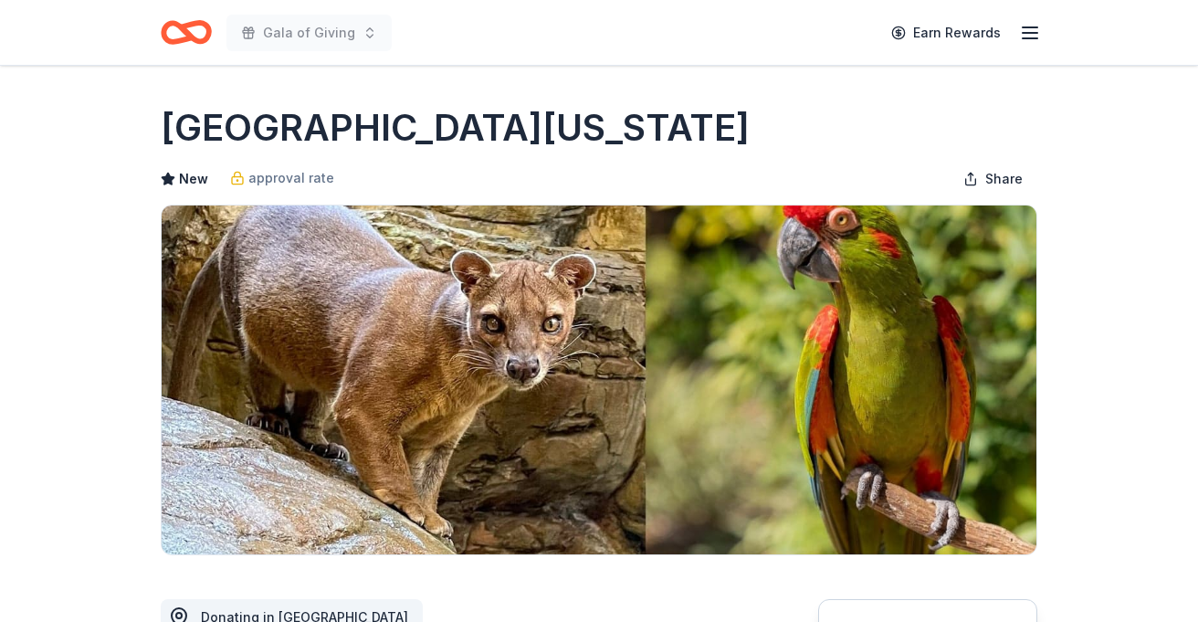
scroll to position [464, 0]
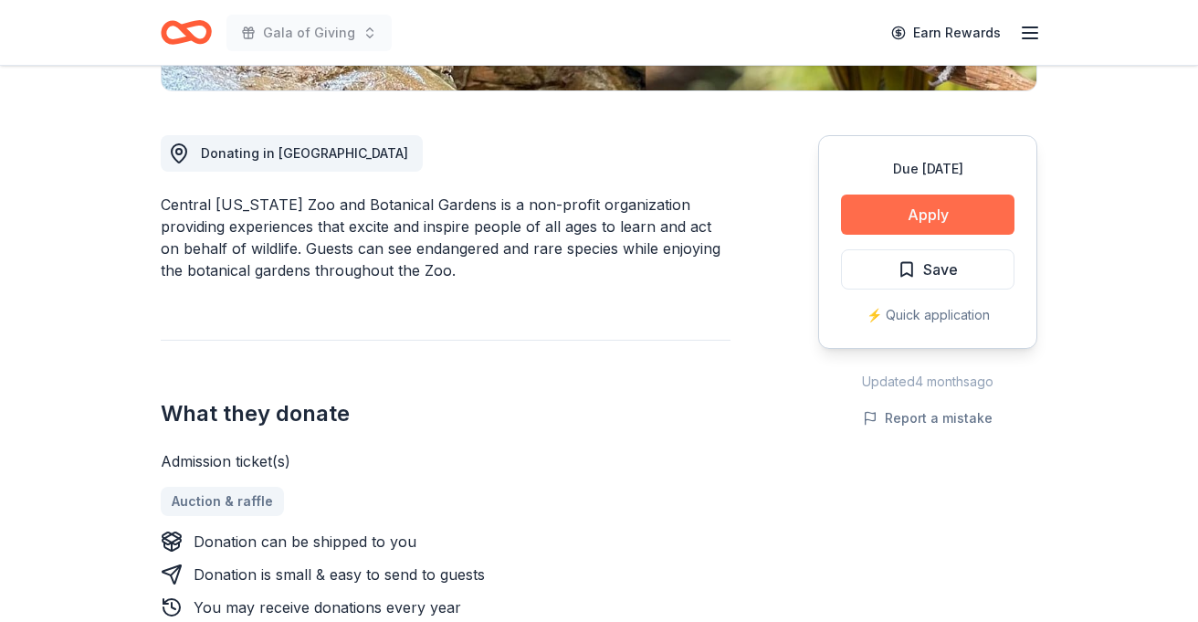
click at [919, 216] on button "Apply" at bounding box center [927, 214] width 173 height 40
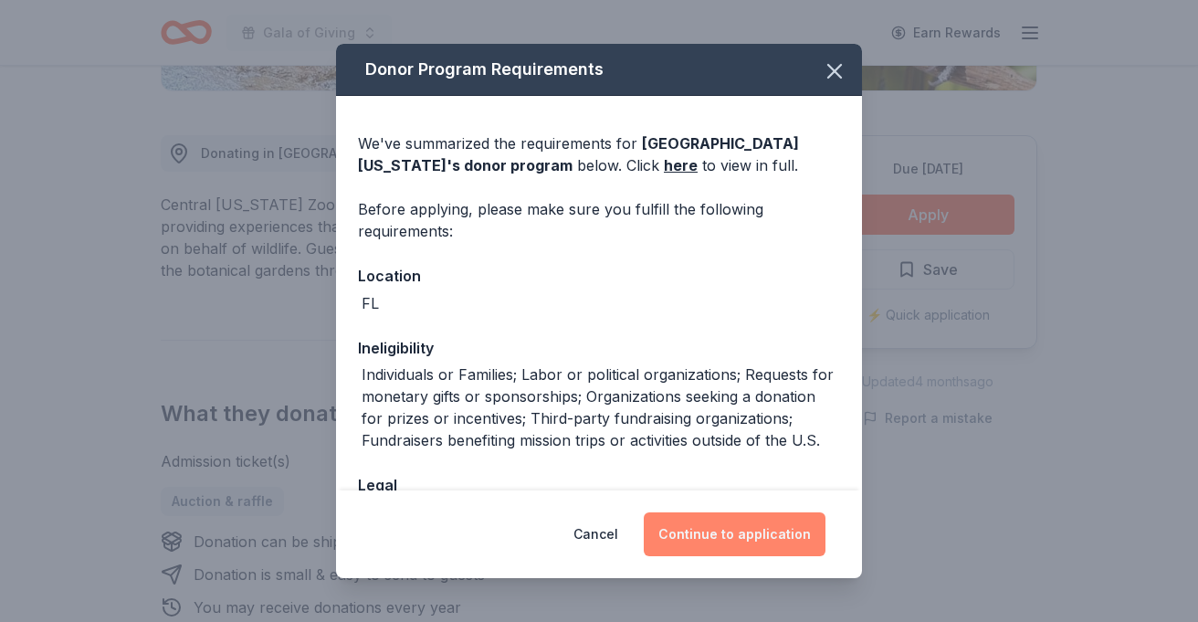
click at [720, 540] on button "Continue to application" at bounding box center [735, 534] width 182 height 44
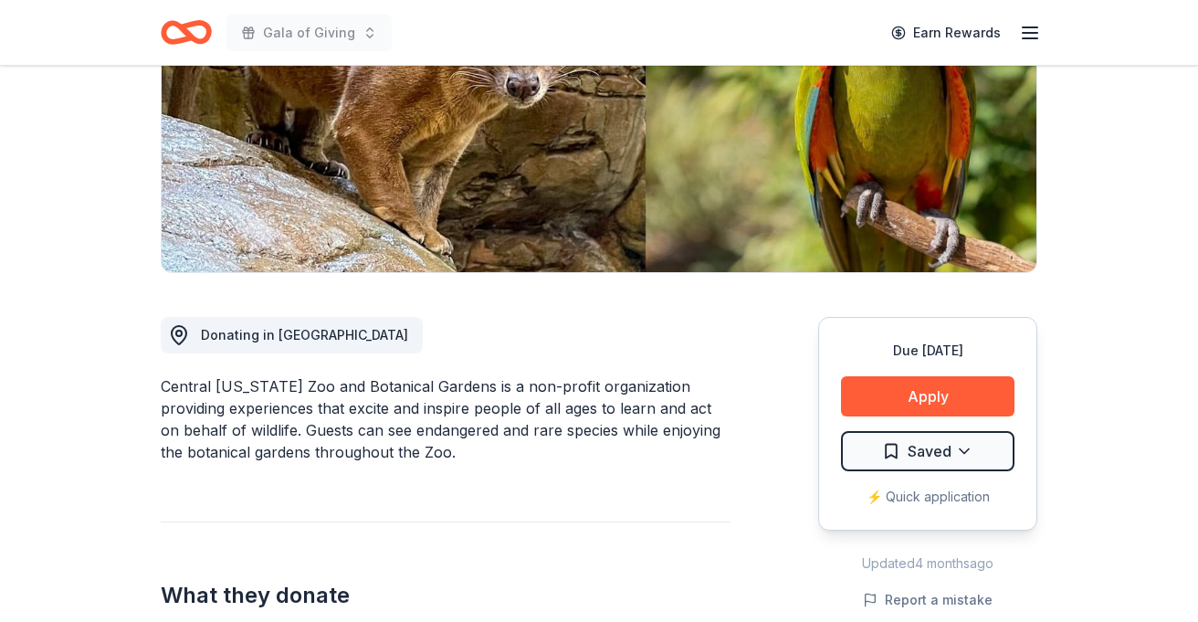
scroll to position [337, 0]
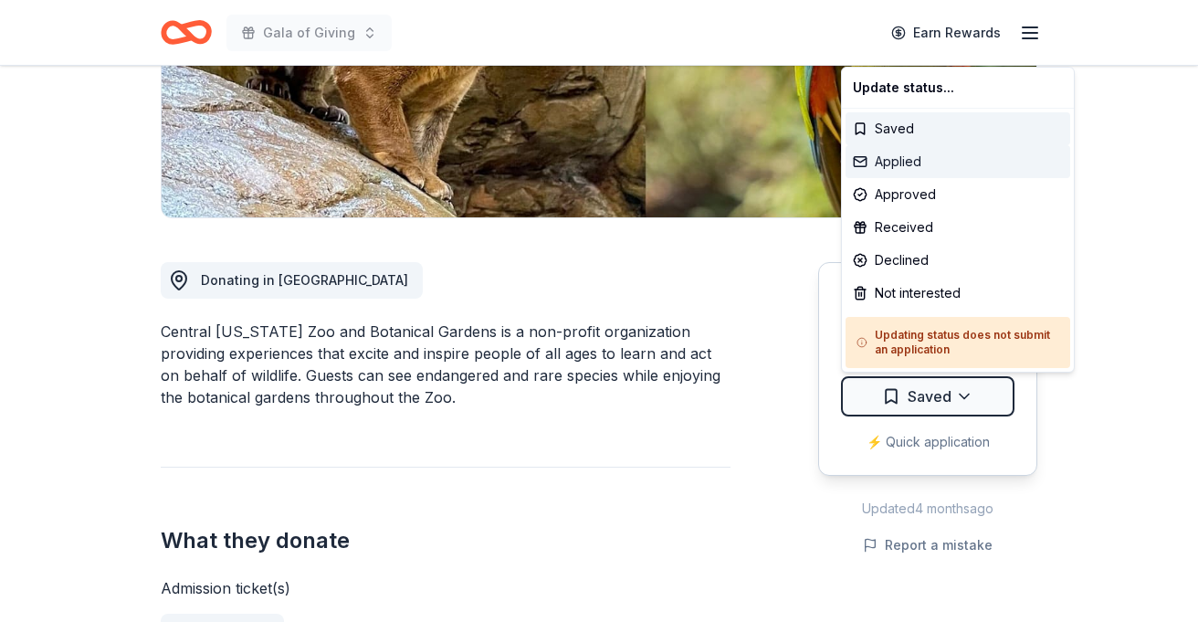
click at [924, 161] on div "Applied" at bounding box center [957, 161] width 225 height 33
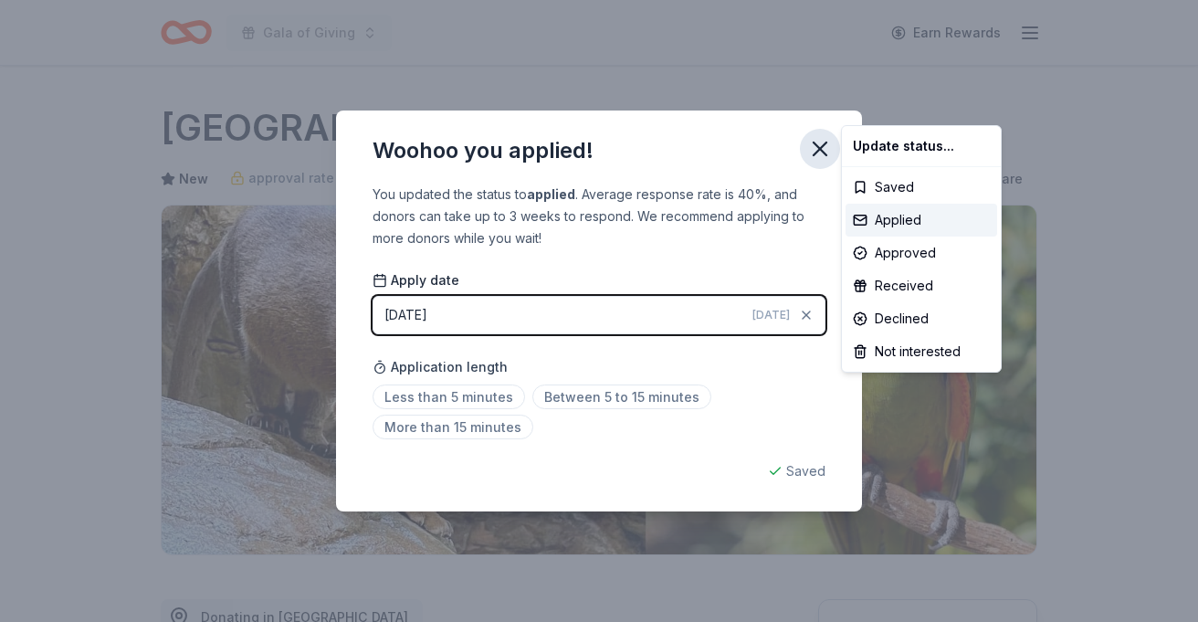
click at [823, 153] on html "Gala of Giving Earn Rewards Due in 45 days Share Central Florida Zoo and Botani…" at bounding box center [599, 311] width 1198 height 622
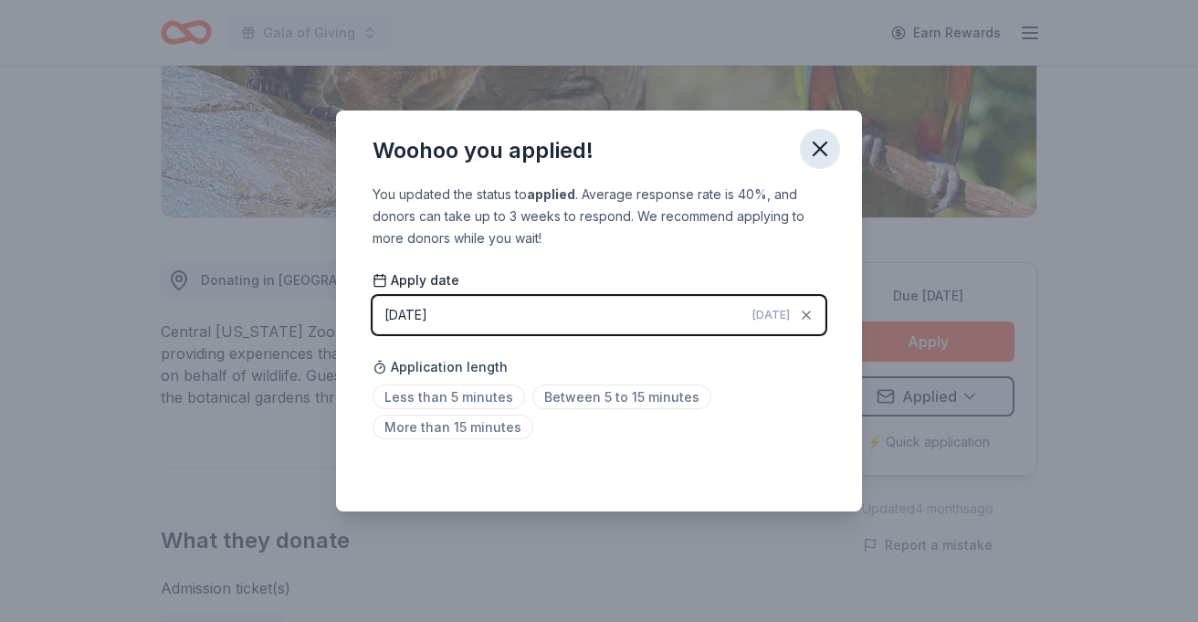
click at [822, 139] on icon "button" at bounding box center [820, 149] width 26 height 26
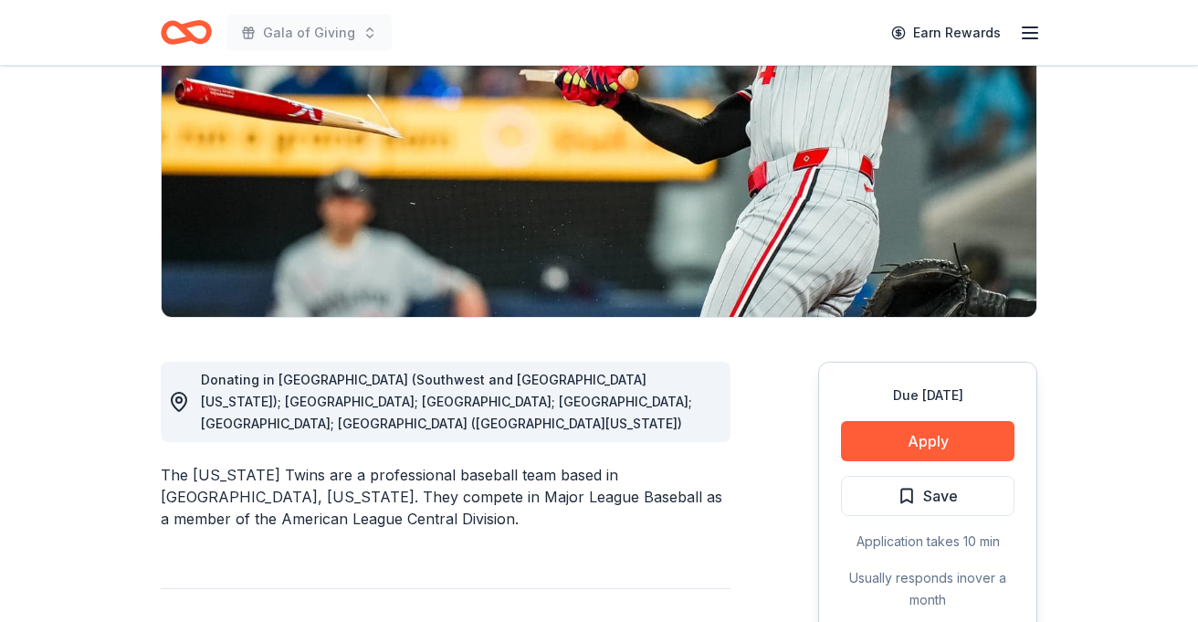
scroll to position [337, 0]
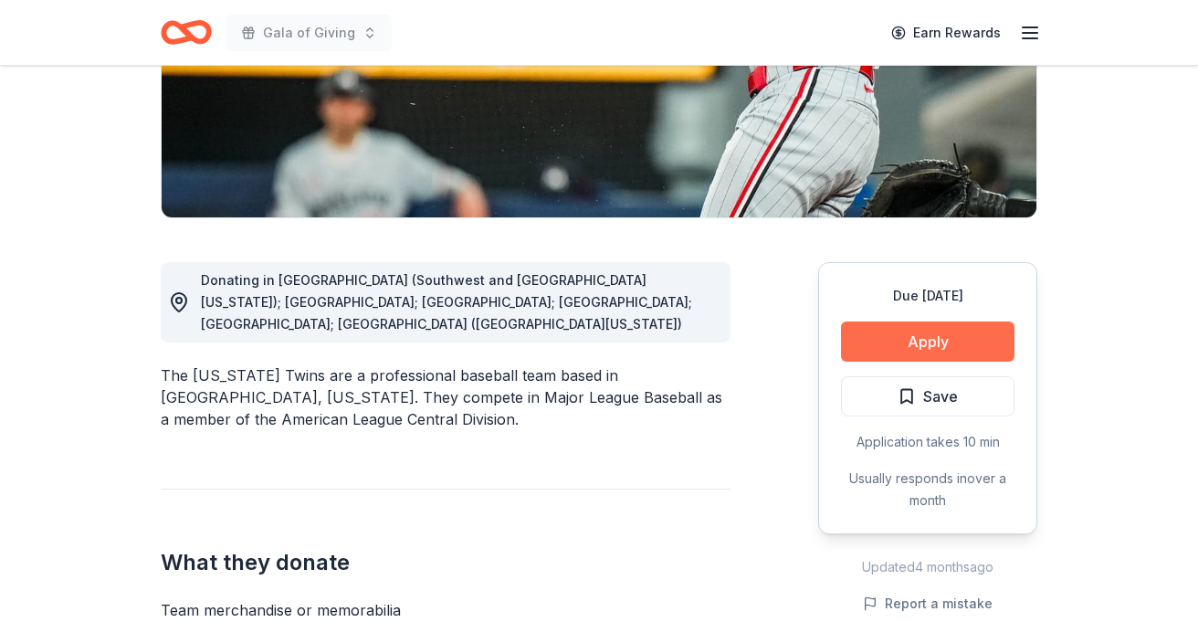
click at [919, 338] on button "Apply" at bounding box center [927, 341] width 173 height 40
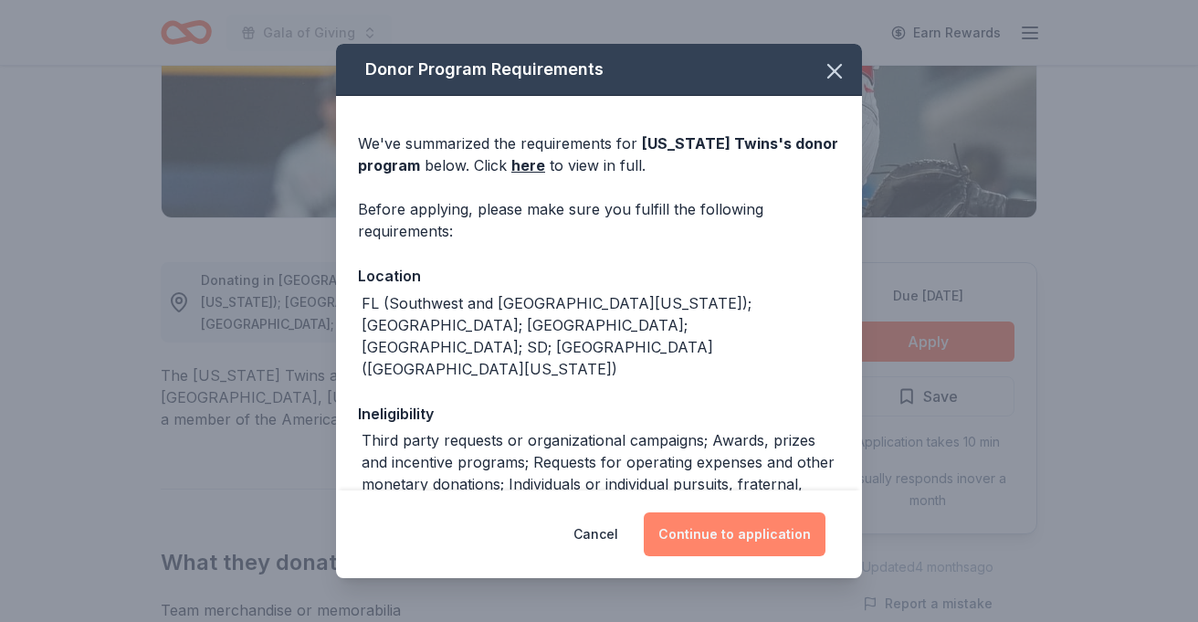
click at [743, 531] on button "Continue to application" at bounding box center [735, 534] width 182 height 44
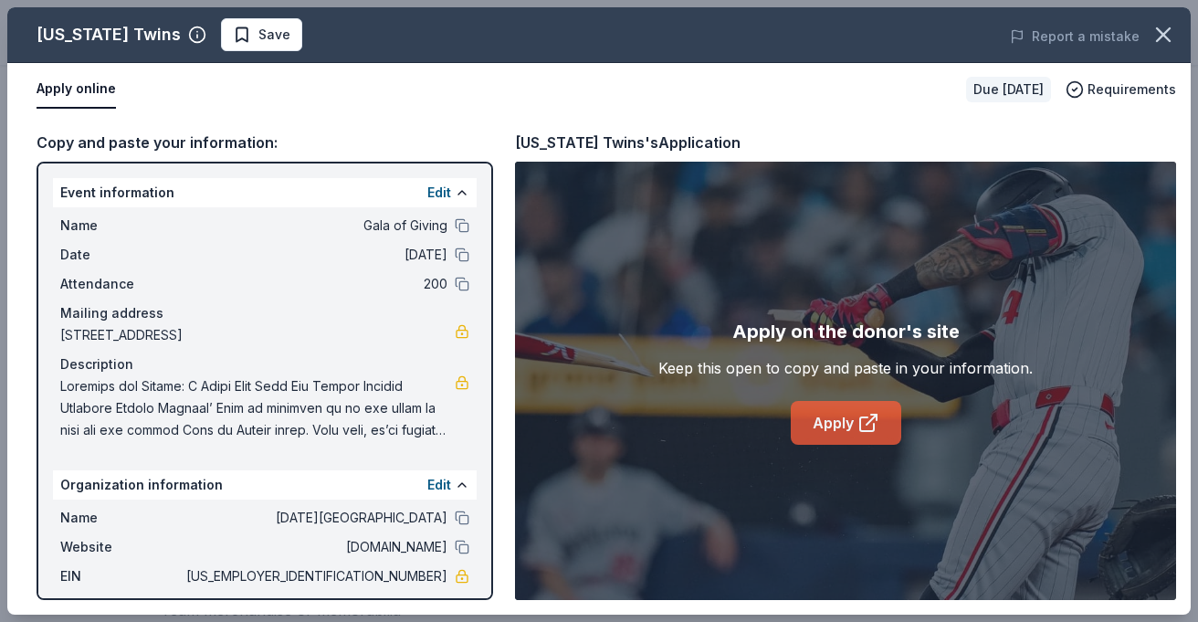
click at [841, 413] on link "Apply" at bounding box center [846, 423] width 110 height 44
click at [259, 35] on span "Save" at bounding box center [274, 35] width 32 height 22
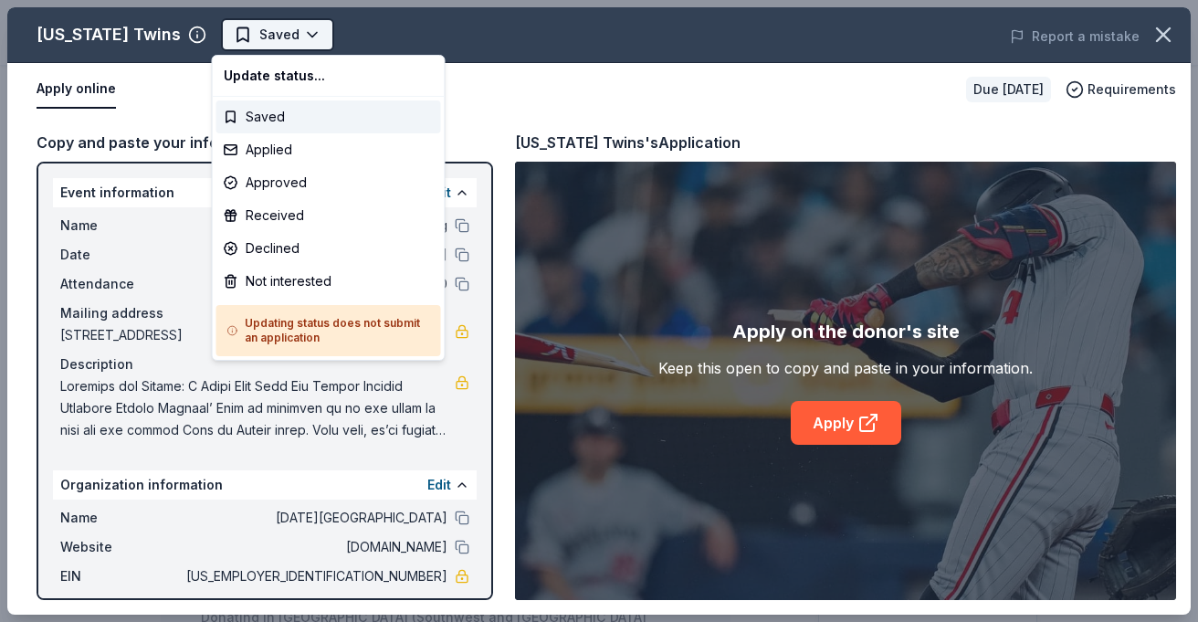
click at [304, 31] on body "Gala of Giving Earn Rewards Due in 93 days Share Minnesota Twins New approval r…" at bounding box center [599, 311] width 1198 height 622
click at [278, 149] on div "Applied" at bounding box center [328, 149] width 225 height 33
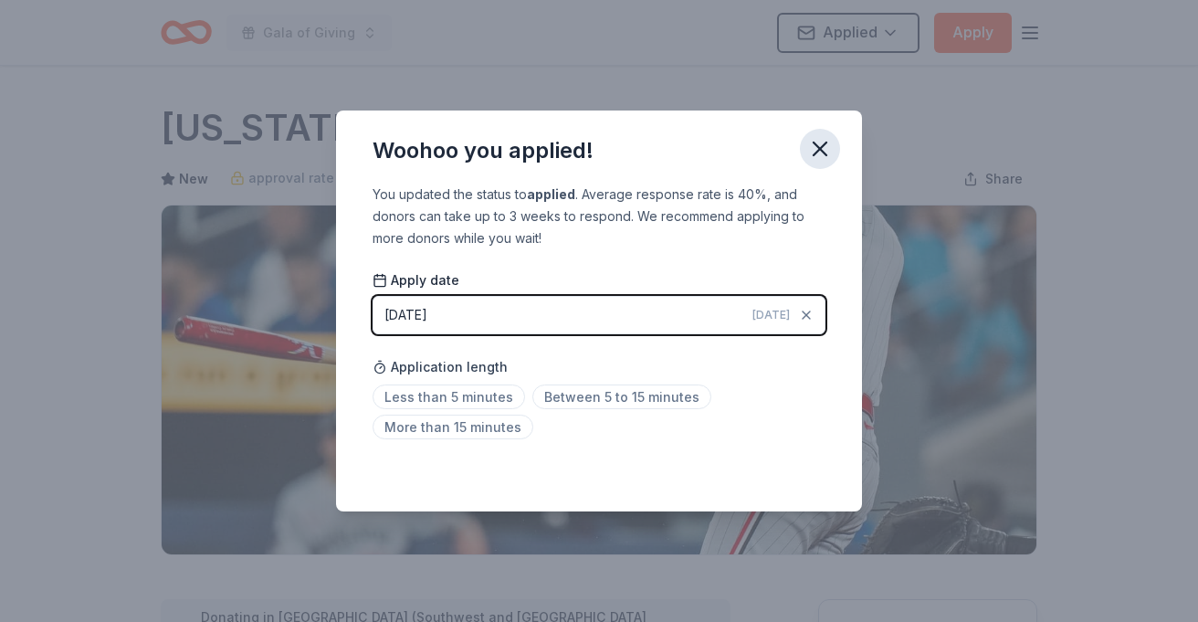
click at [821, 141] on icon "button" at bounding box center [820, 149] width 26 height 26
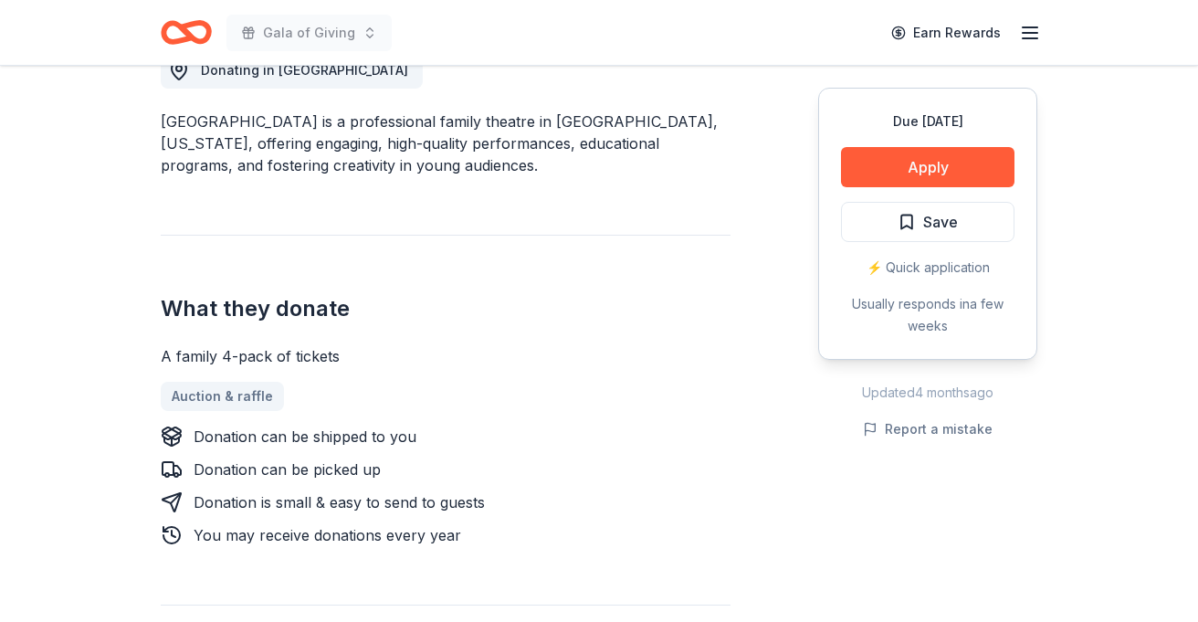
scroll to position [561, 0]
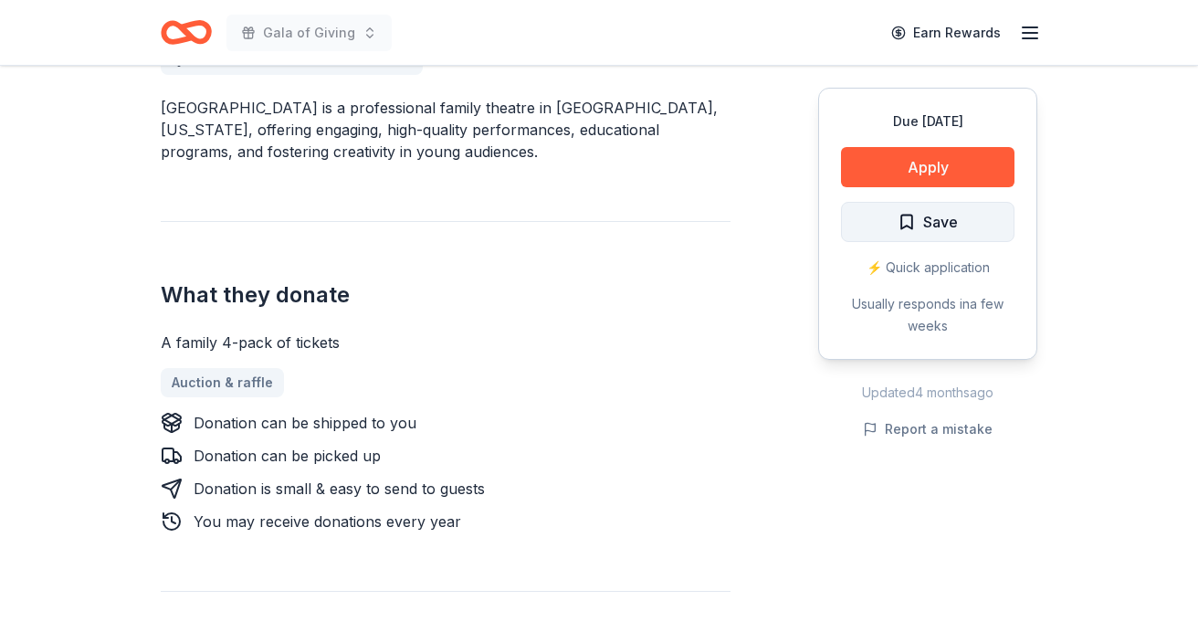
click at [914, 236] on button "Save" at bounding box center [927, 222] width 173 height 40
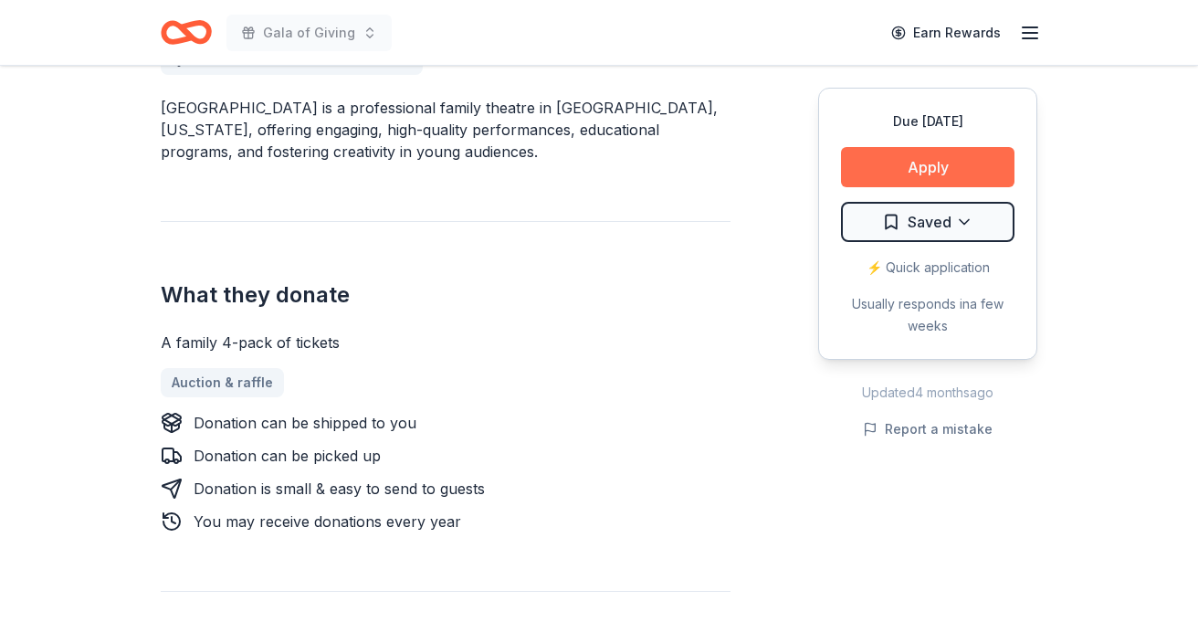
click at [950, 153] on button "Apply" at bounding box center [927, 167] width 173 height 40
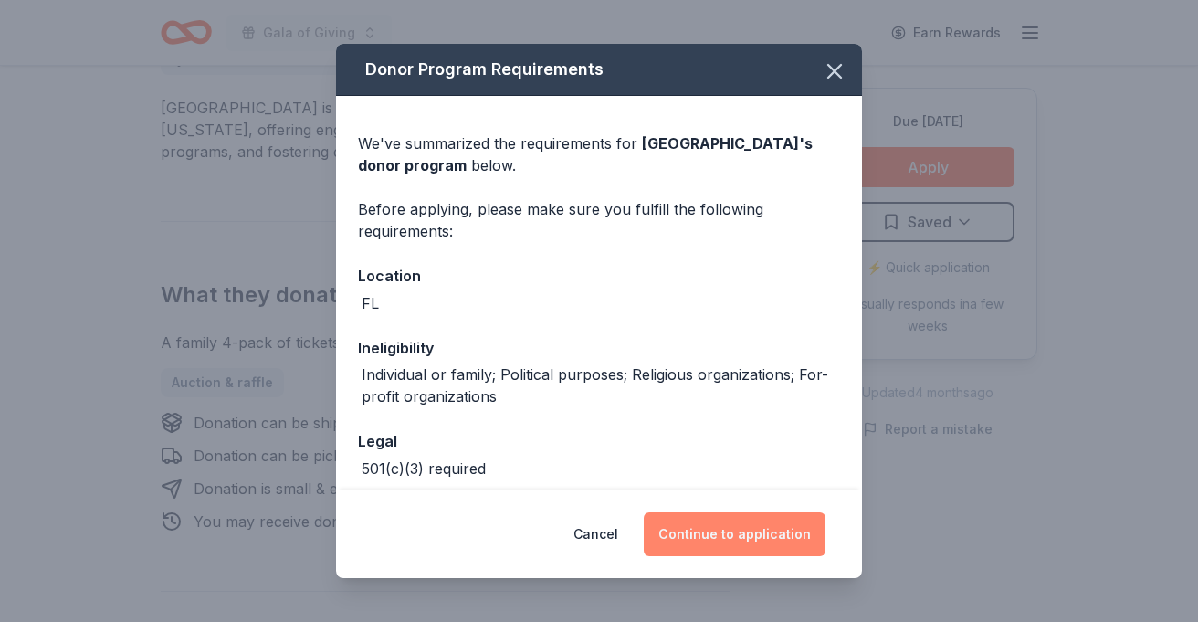
click at [731, 544] on button "Continue to application" at bounding box center [735, 534] width 182 height 44
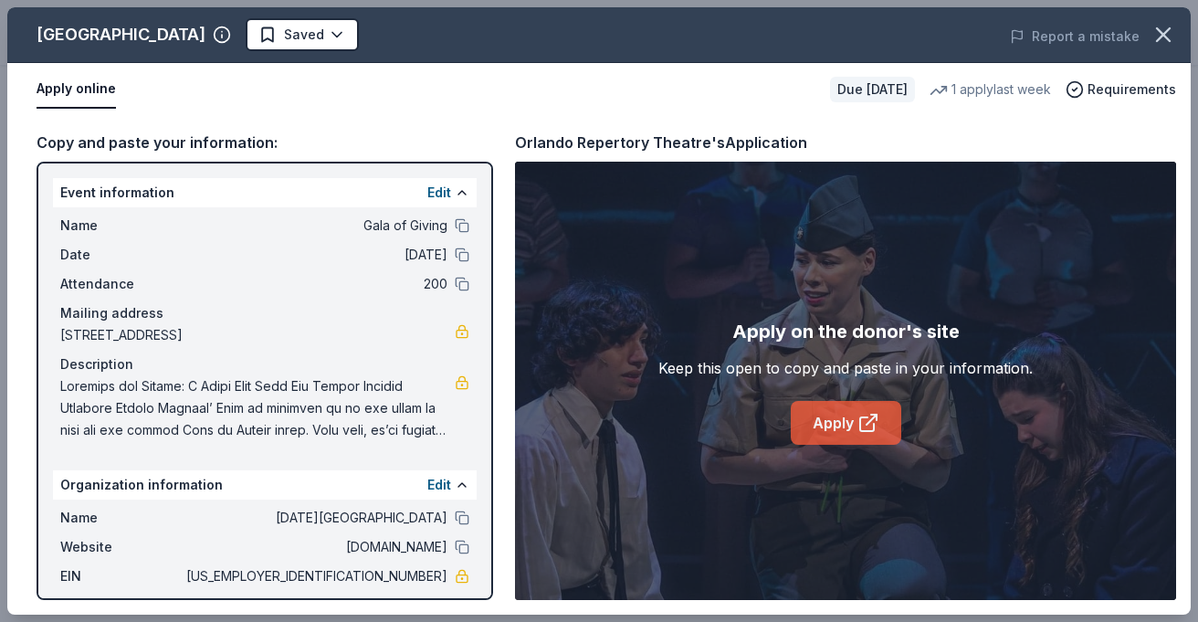
click at [831, 415] on link "Apply" at bounding box center [846, 423] width 110 height 44
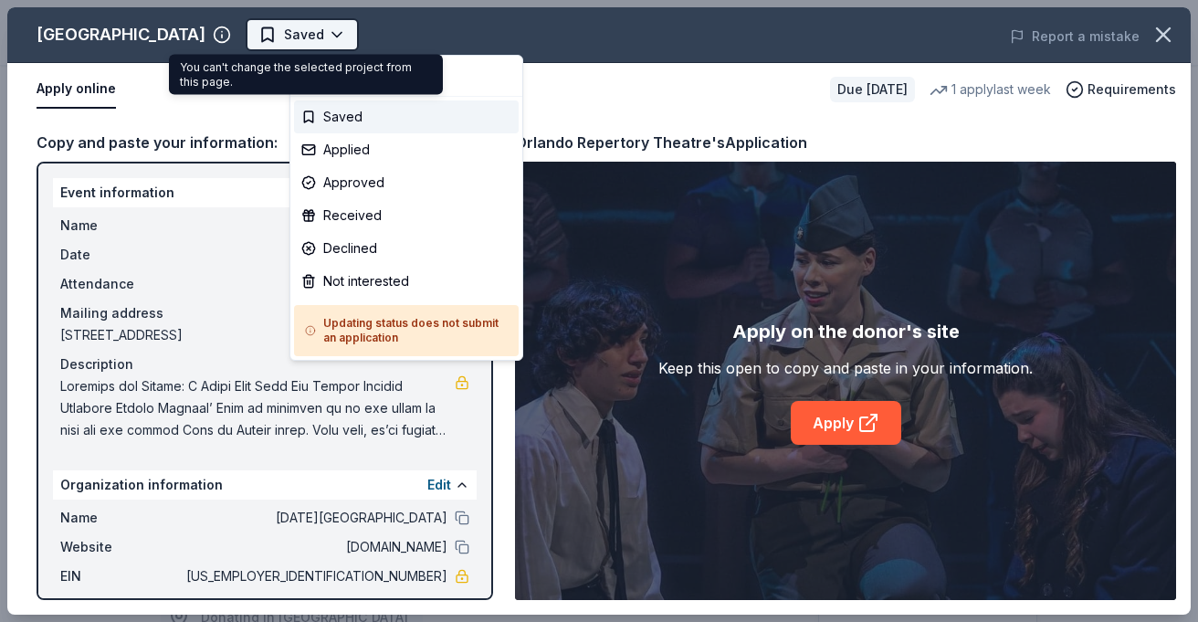
scroll to position [0, 0]
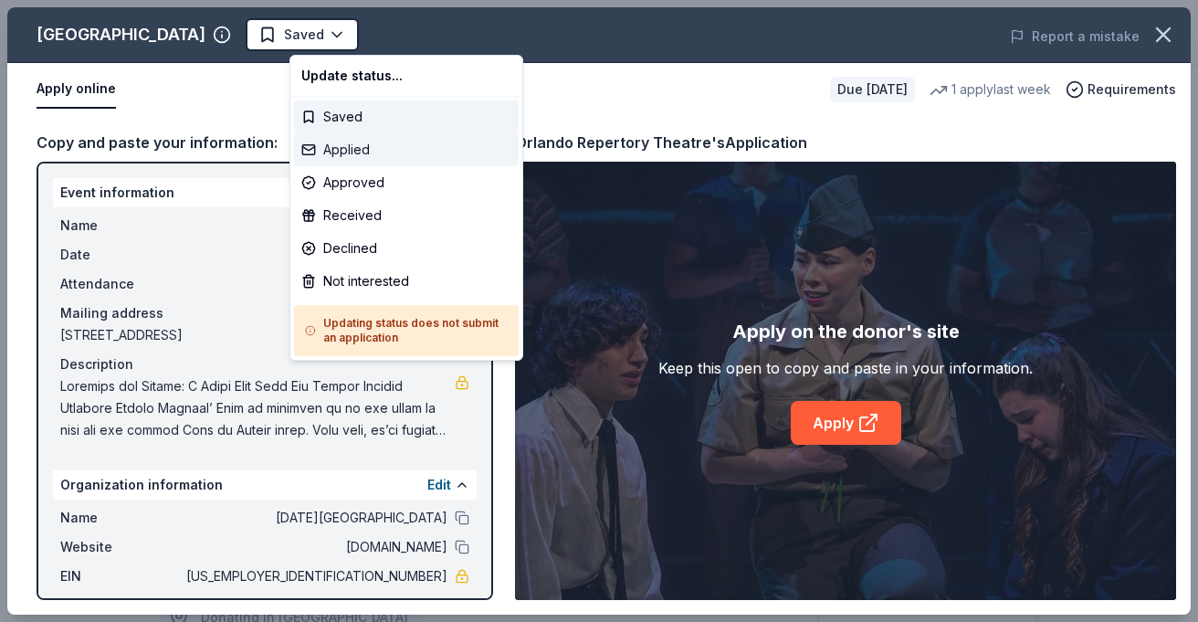
click at [345, 153] on div "Applied" at bounding box center [406, 149] width 225 height 33
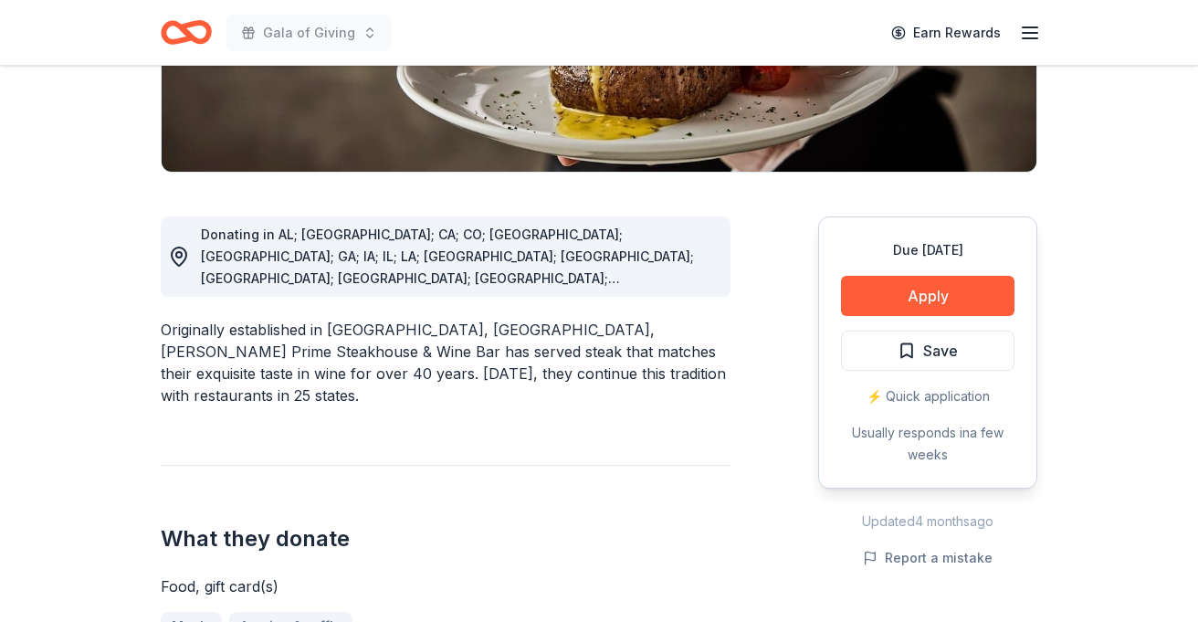
scroll to position [401, 0]
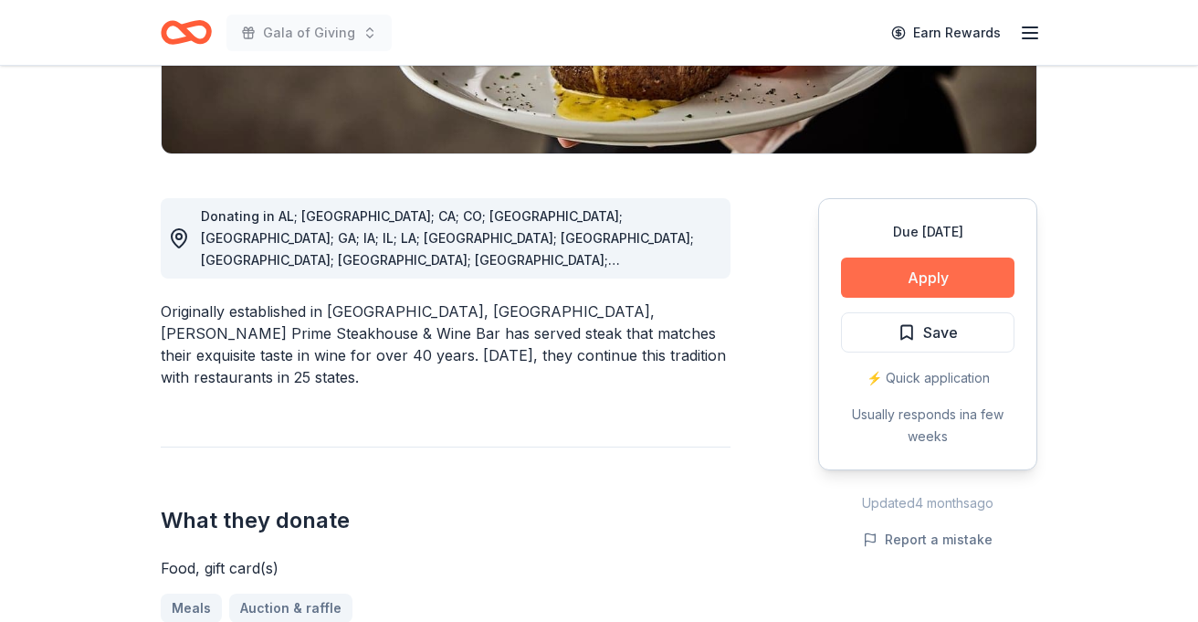
click at [892, 264] on button "Apply" at bounding box center [927, 277] width 173 height 40
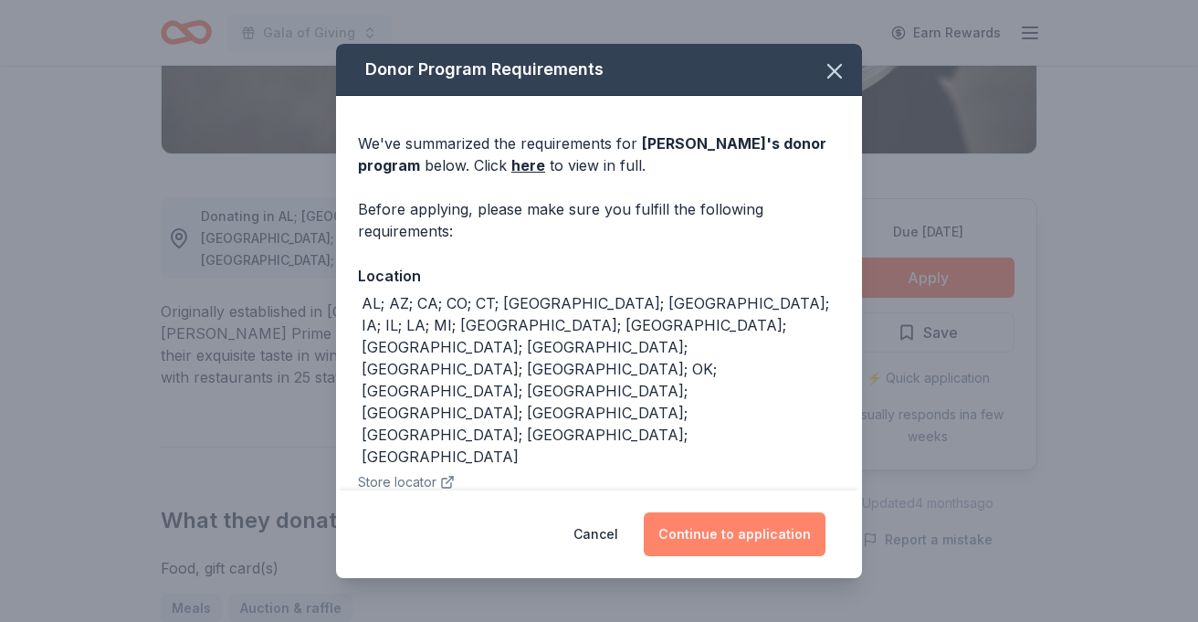
click at [734, 536] on button "Continue to application" at bounding box center [735, 534] width 182 height 44
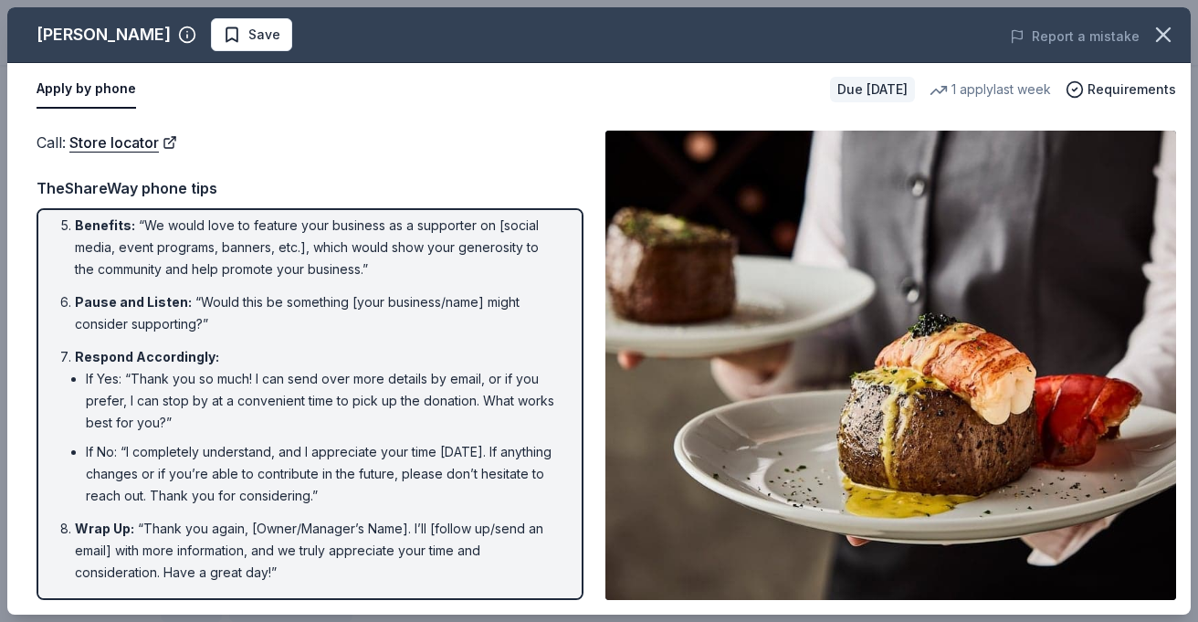
scroll to position [316, 0]
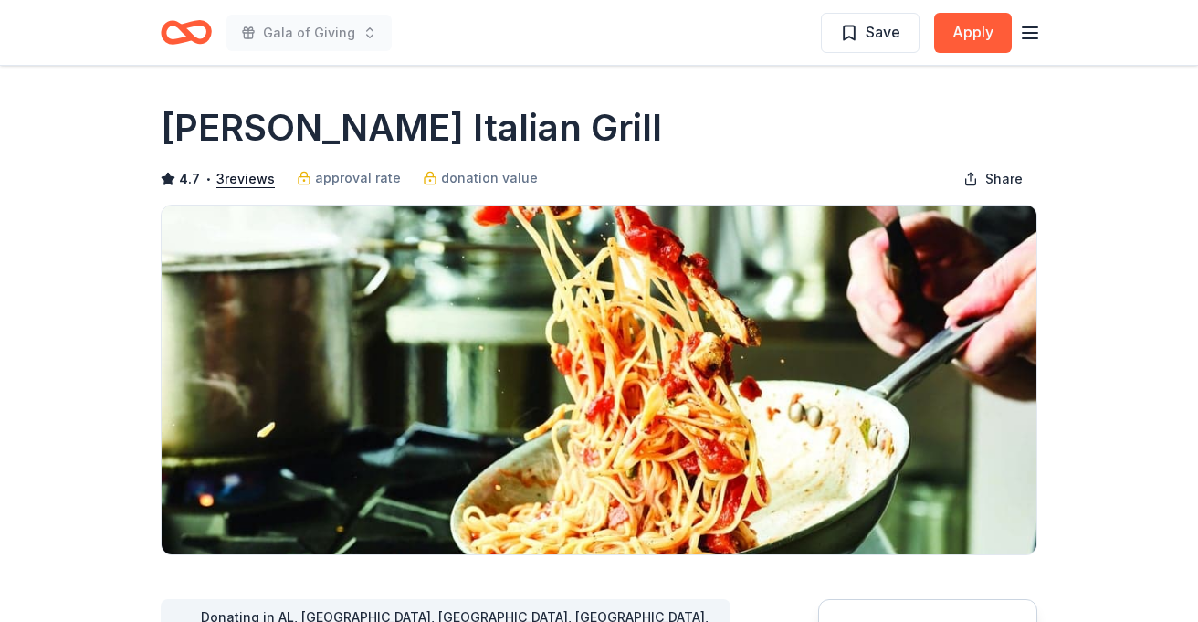
scroll to position [650, 0]
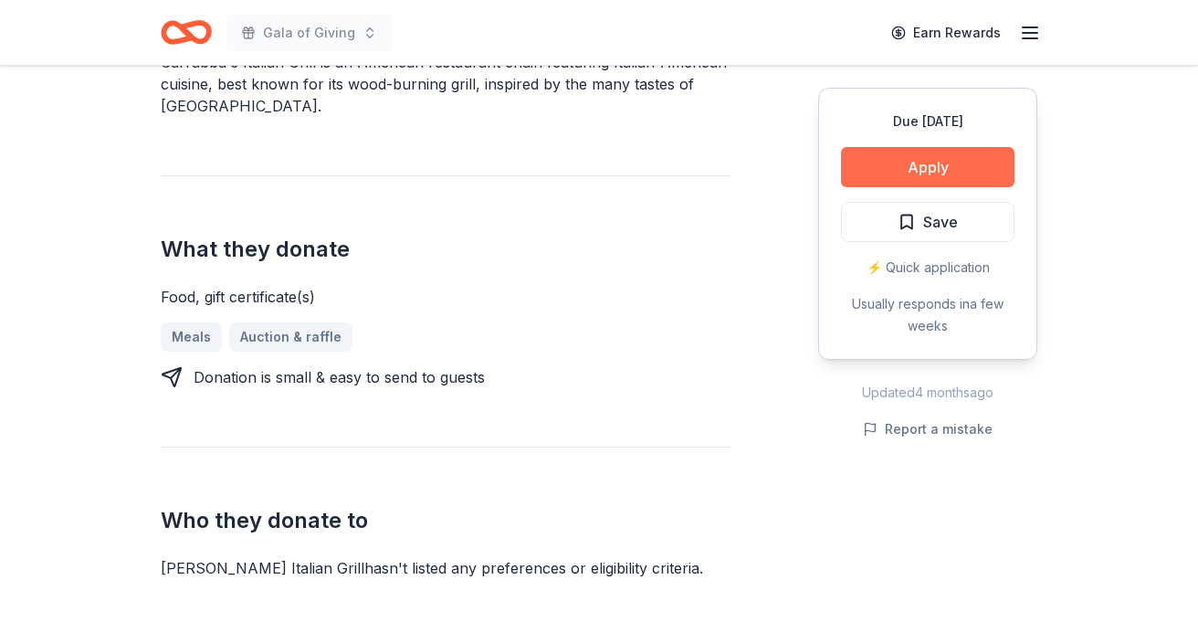
click at [884, 166] on button "Apply" at bounding box center [927, 167] width 173 height 40
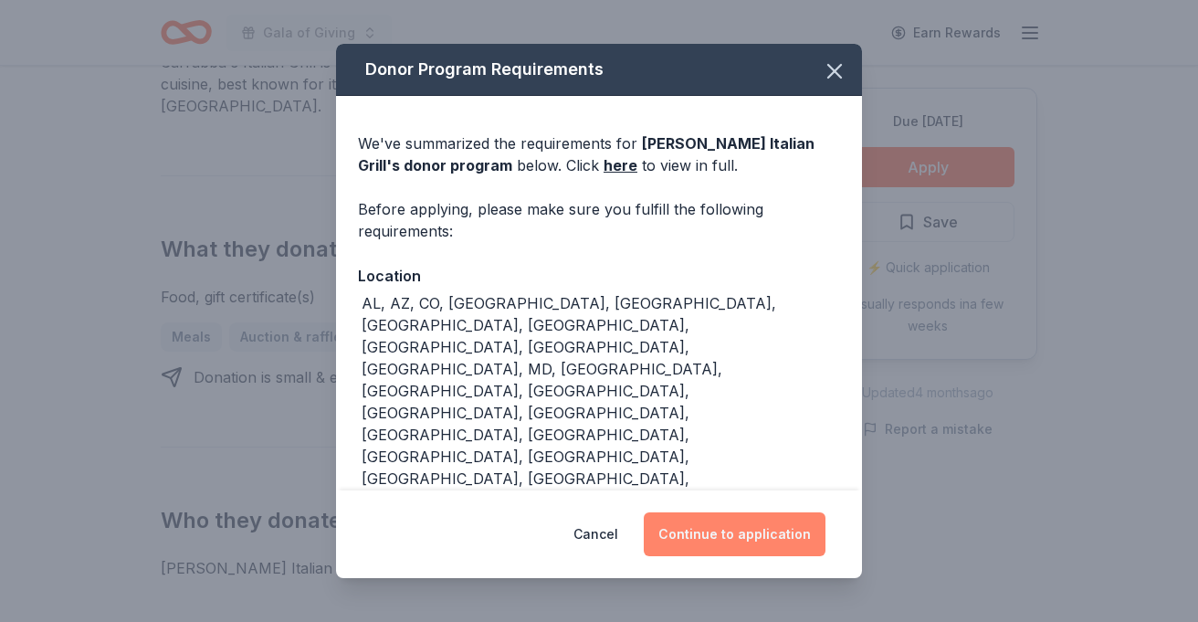
click at [722, 512] on button "Continue to application" at bounding box center [735, 534] width 182 height 44
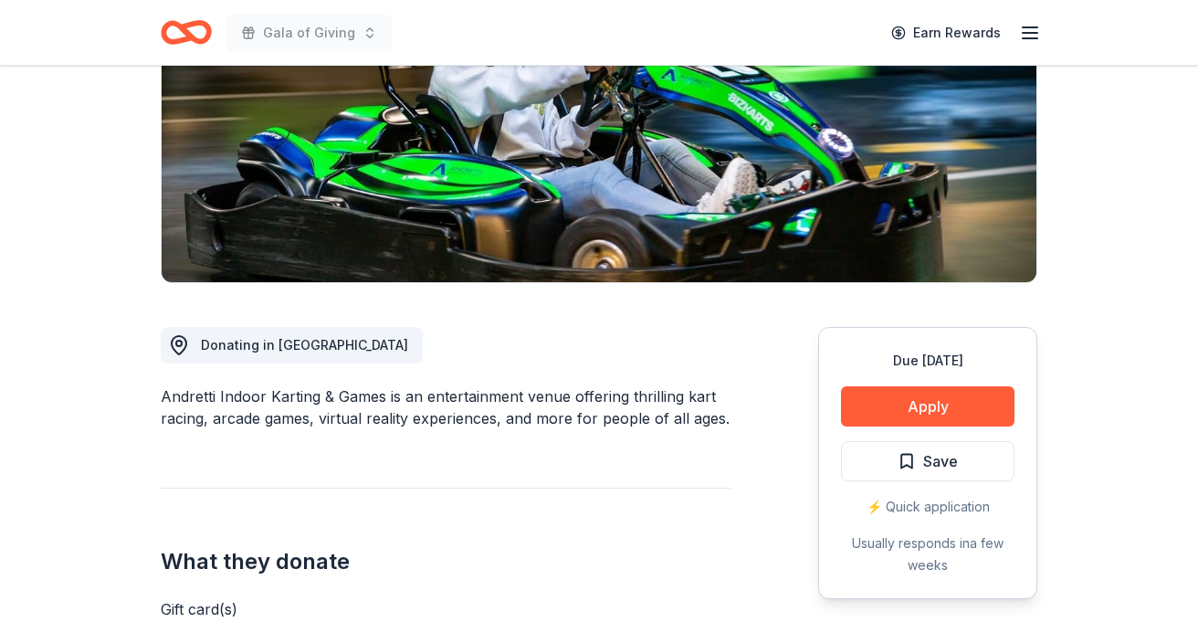
scroll to position [414, 0]
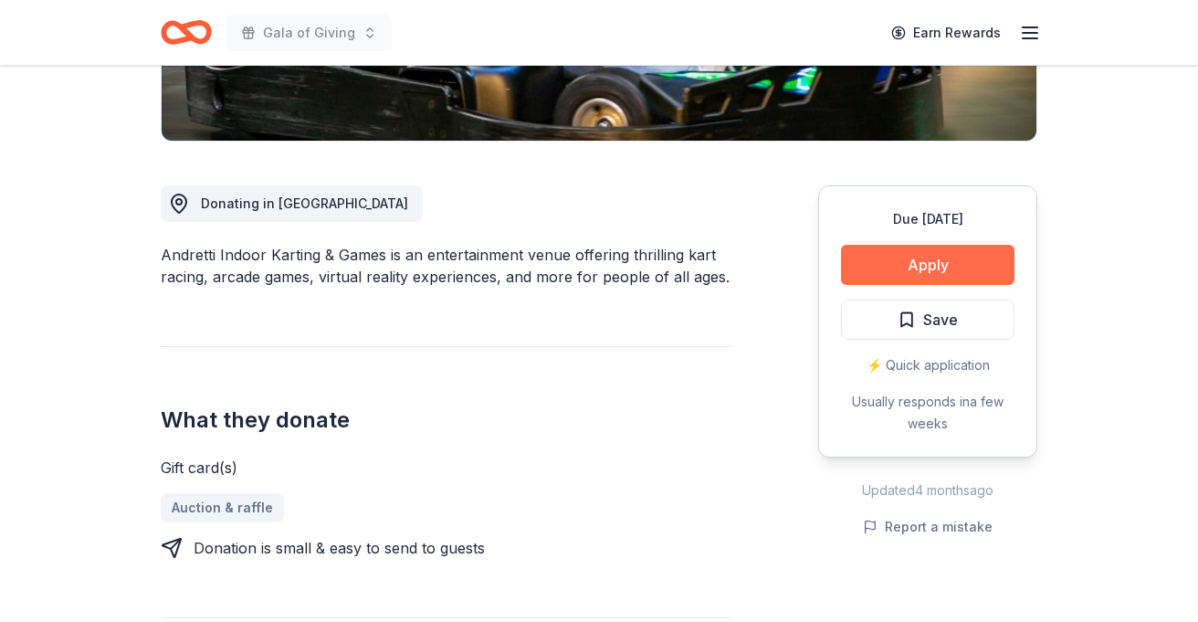
click at [892, 259] on button "Apply" at bounding box center [927, 265] width 173 height 40
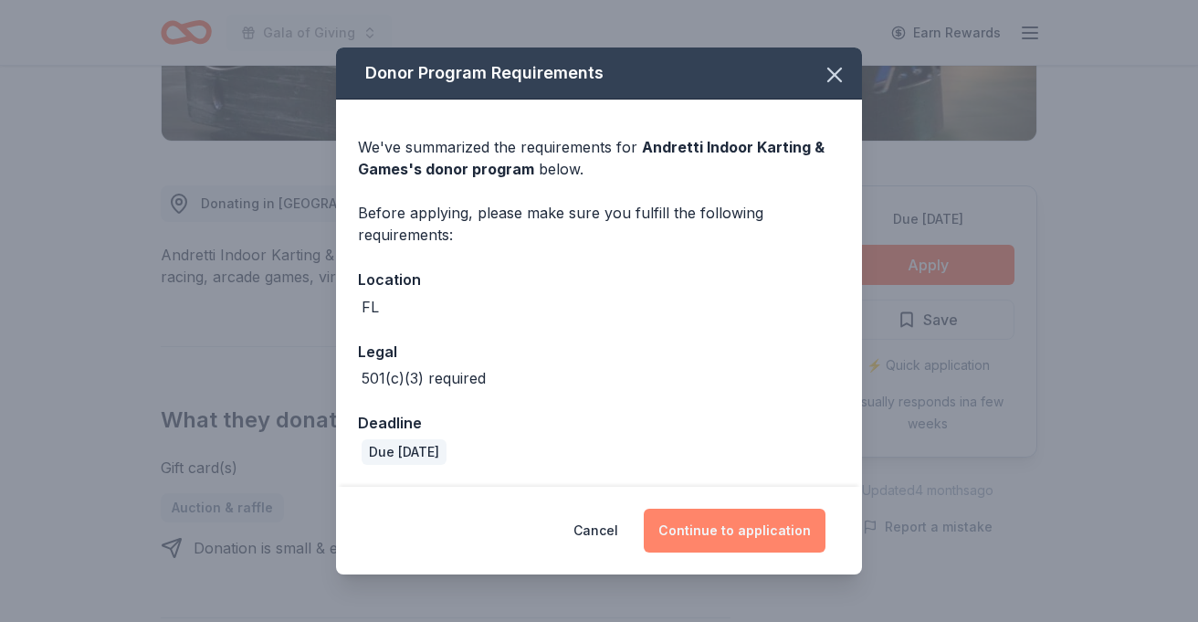
click at [711, 543] on button "Continue to application" at bounding box center [735, 531] width 182 height 44
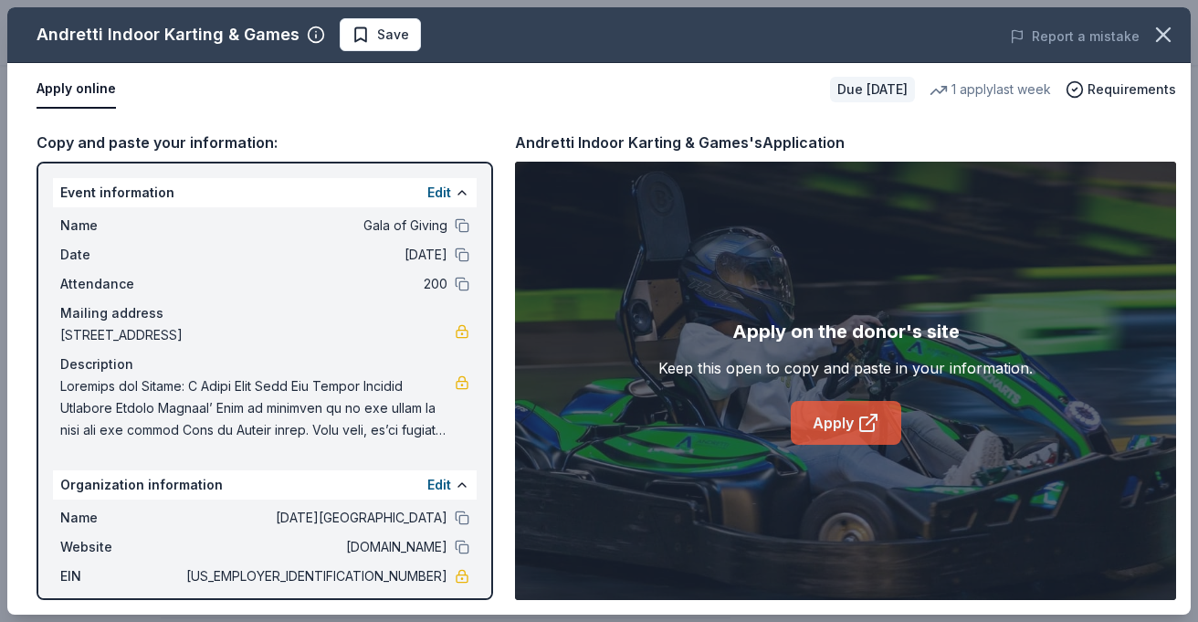
click at [860, 426] on icon at bounding box center [867, 424] width 14 height 14
click at [357, 30] on span "Save" at bounding box center [381, 35] width 58 height 22
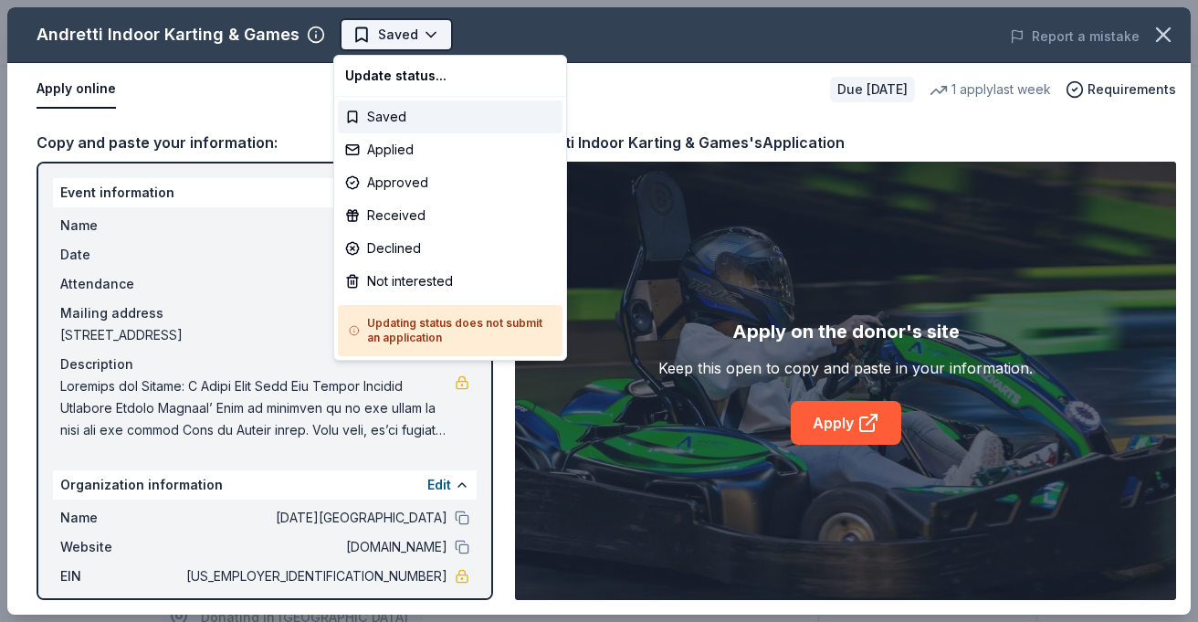
click at [427, 37] on html "Gala of Giving Earn Rewards Due [DATE] Share Andretti Indoor Karting & Games Ne…" at bounding box center [599, 311] width 1198 height 622
click at [413, 185] on div "Approved" at bounding box center [450, 182] width 225 height 33
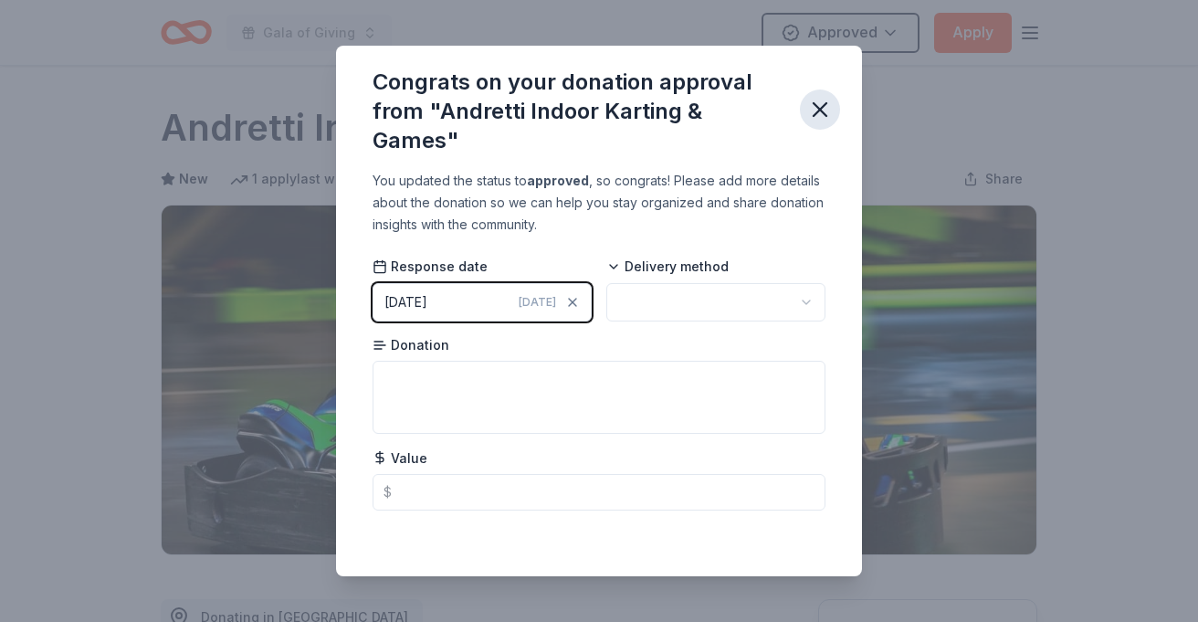
click at [817, 116] on icon "button" at bounding box center [820, 110] width 26 height 26
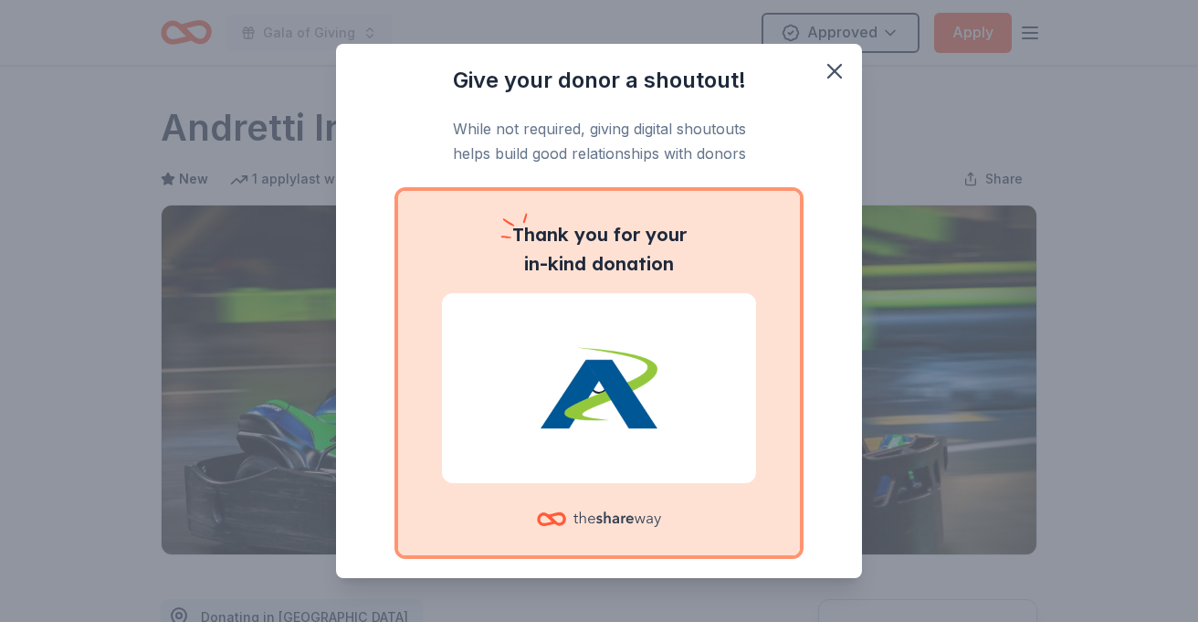
click at [900, 27] on div "Give your donor a shoutout! While not required, giving digital shoutouts helps …" at bounding box center [599, 311] width 1198 height 622
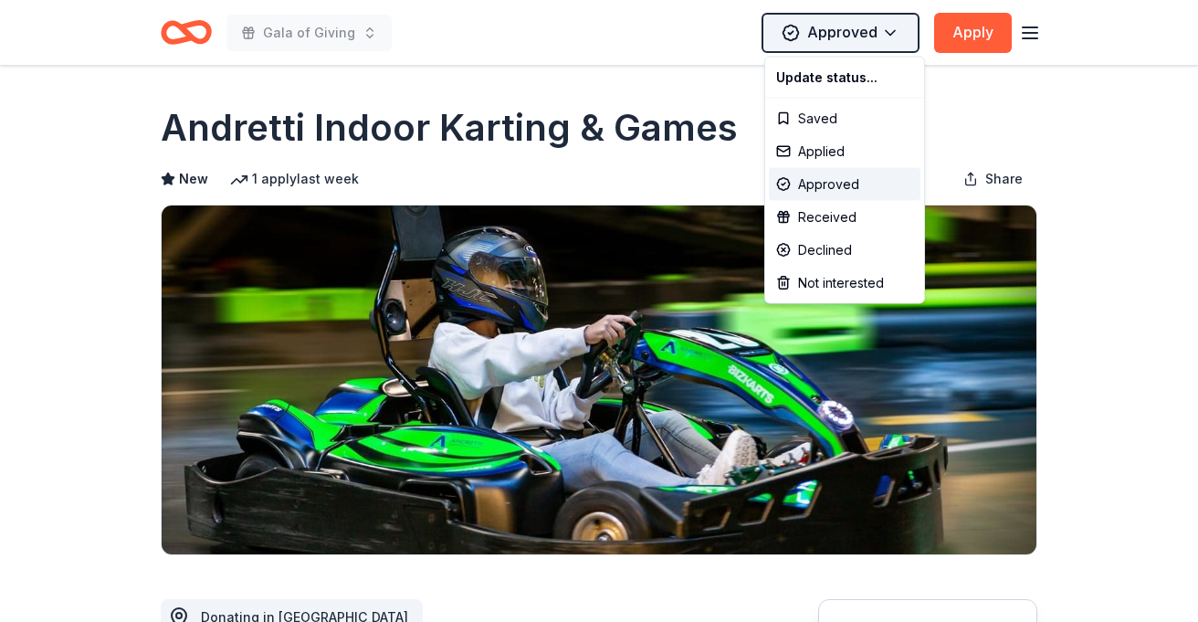
click at [887, 36] on html "Gala of Giving Approved Apply Due [DATE] Share Andretti Indoor Karting & Games …" at bounding box center [599, 311] width 1198 height 622
click at [835, 151] on div "Applied" at bounding box center [845, 151] width 152 height 33
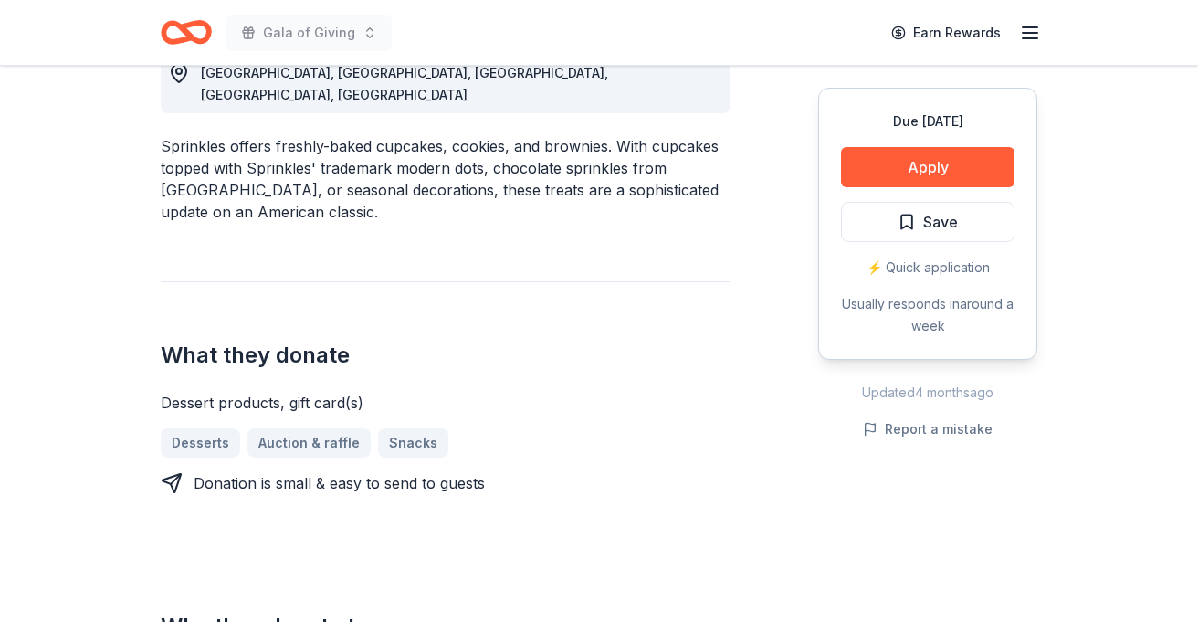
scroll to position [599, 0]
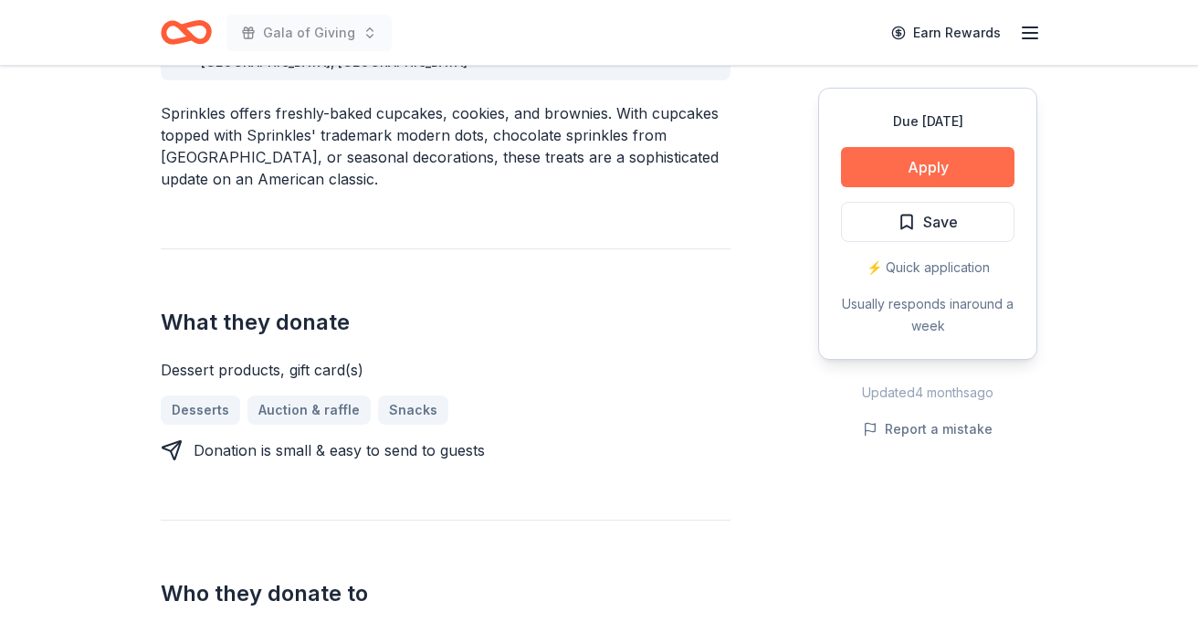
click at [894, 158] on button "Apply" at bounding box center [927, 167] width 173 height 40
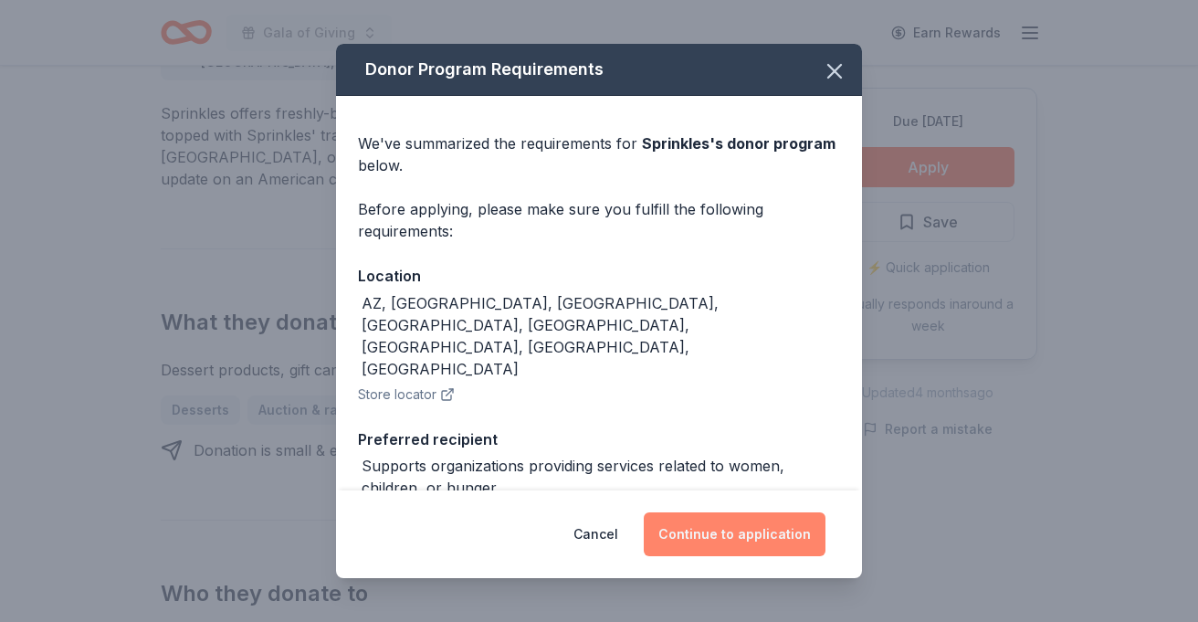
click at [713, 522] on button "Continue to application" at bounding box center [735, 534] width 182 height 44
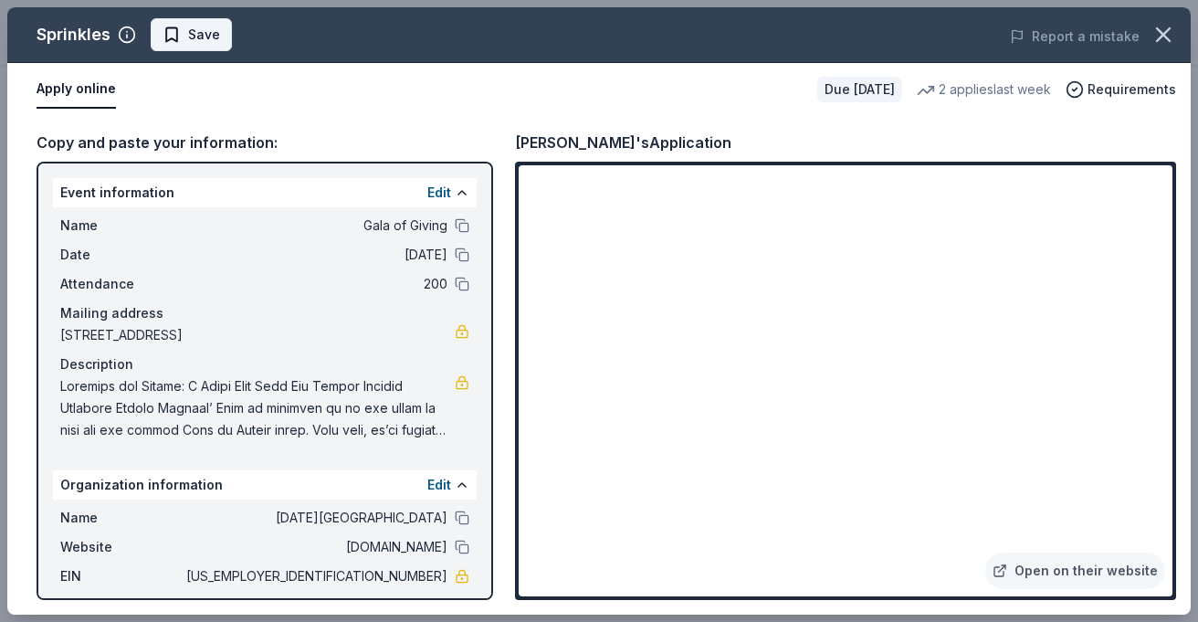
click at [180, 37] on span "Save" at bounding box center [192, 35] width 58 height 22
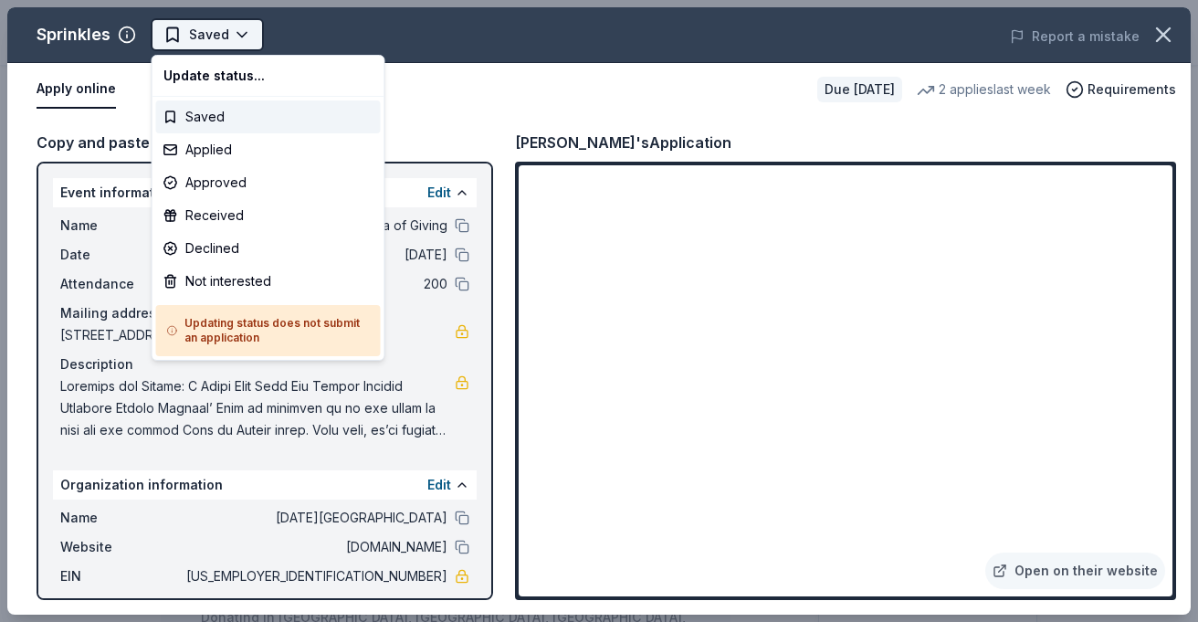
scroll to position [0, 0]
click at [215, 157] on div "Applied" at bounding box center [268, 149] width 225 height 33
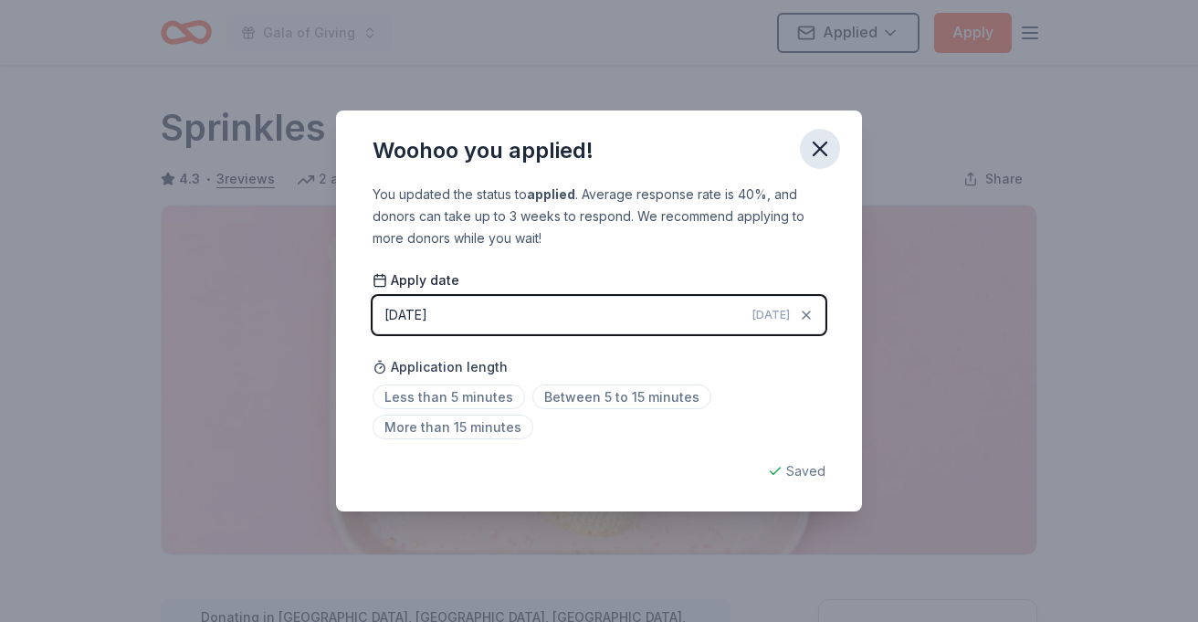
click at [812, 151] on icon "button" at bounding box center [820, 149] width 26 height 26
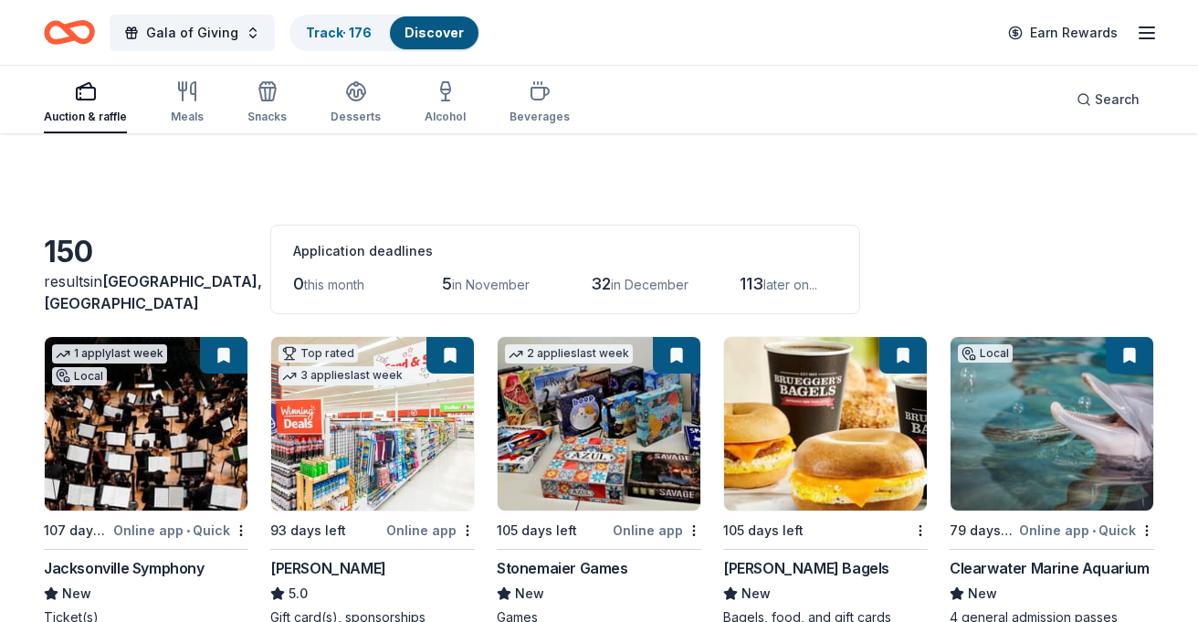
scroll to position [1515, 0]
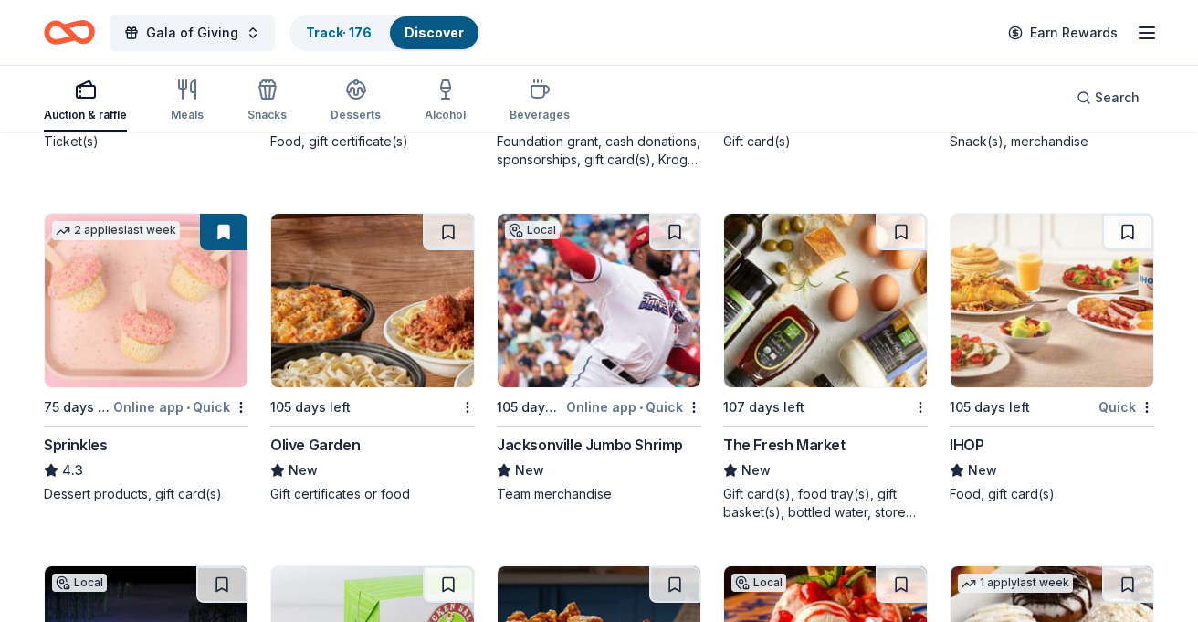
click at [427, 304] on img at bounding box center [372, 300] width 203 height 173
